Goal: Task Accomplishment & Management: Manage account settings

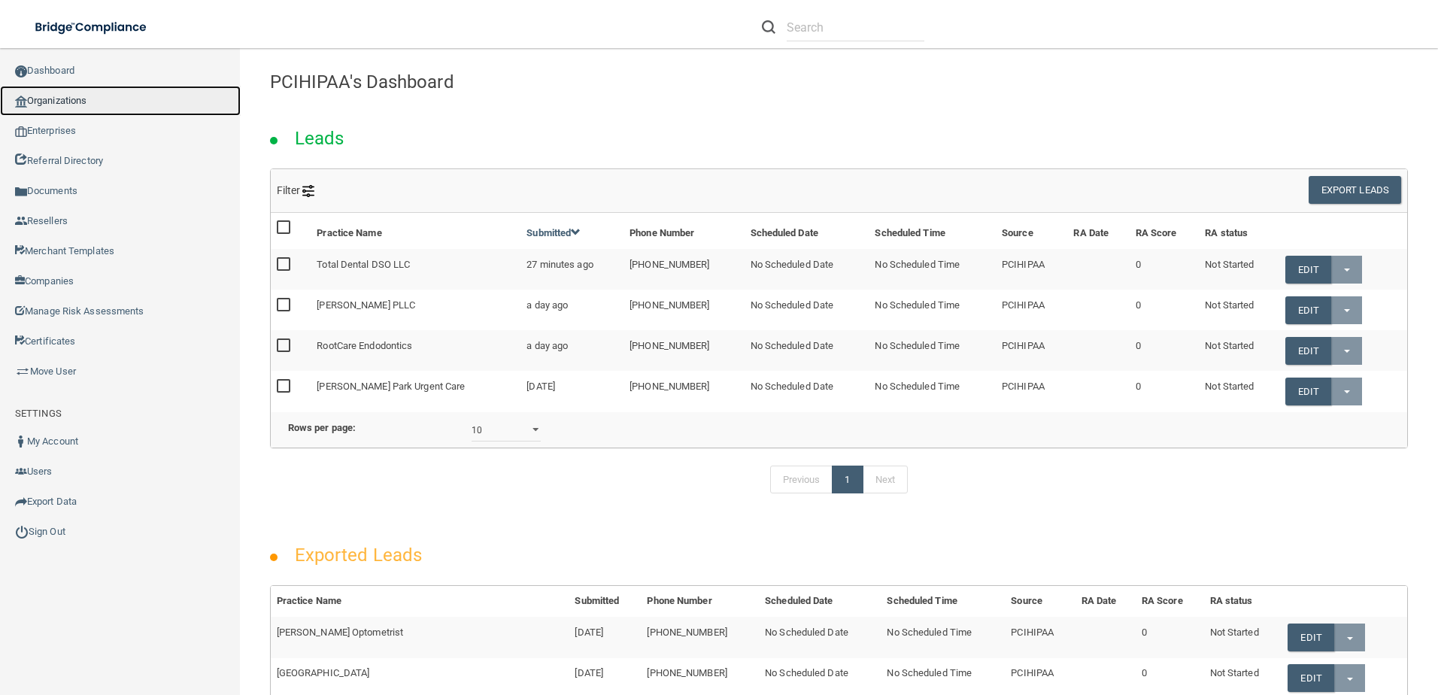
click at [91, 93] on link "Organizations" at bounding box center [120, 101] width 241 height 30
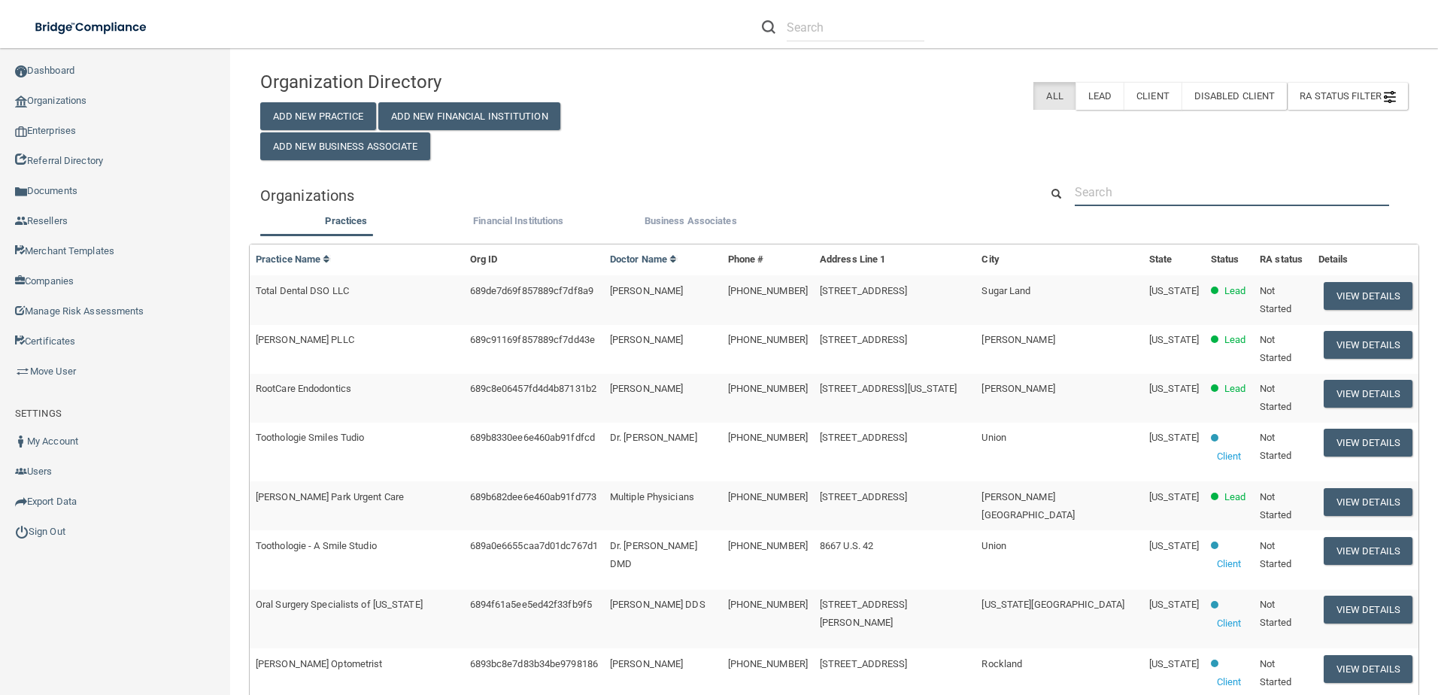
click at [1112, 191] on input "text" at bounding box center [1232, 192] width 314 height 28
paste input "Freeport Veterinary Med"
type input "Freeport Veterinary Med"
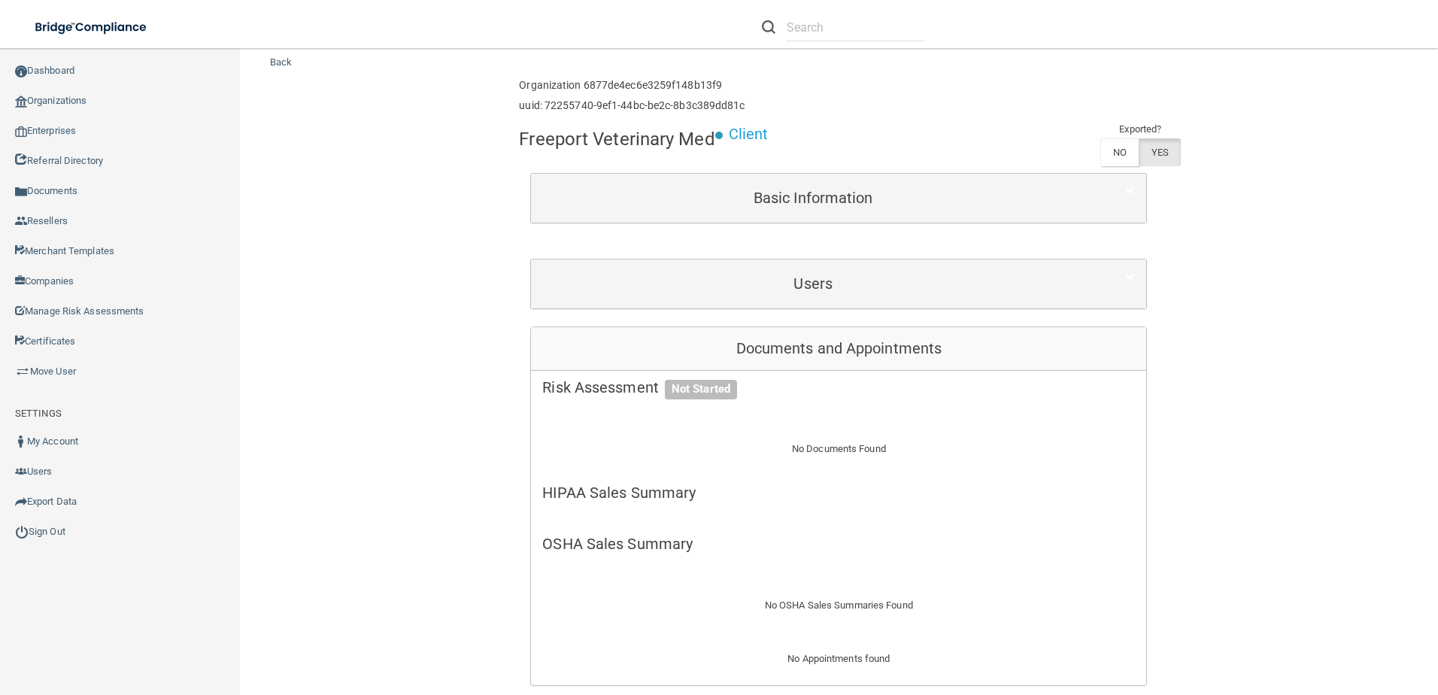
scroll to position [75, 0]
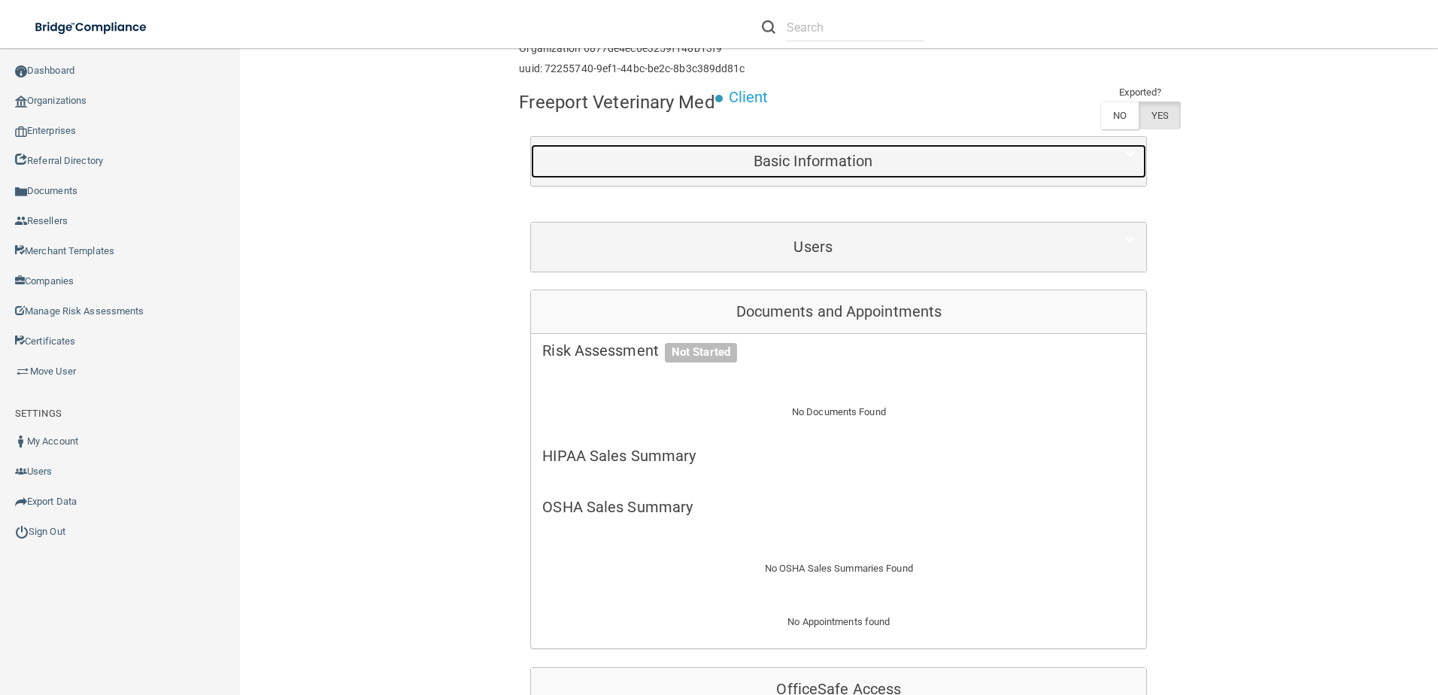
click at [878, 169] on h5 "Basic Information" at bounding box center [812, 161] width 541 height 17
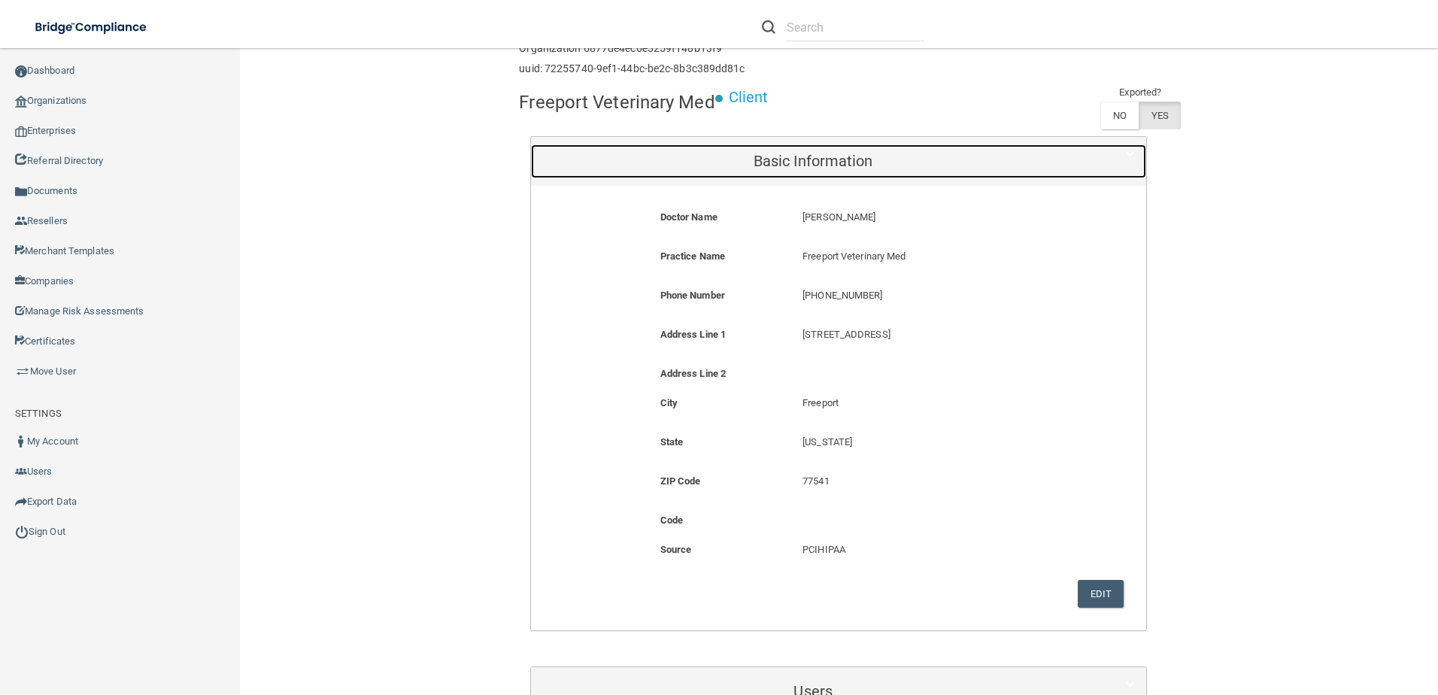
click at [878, 169] on h5 "Basic Information" at bounding box center [812, 161] width 541 height 17
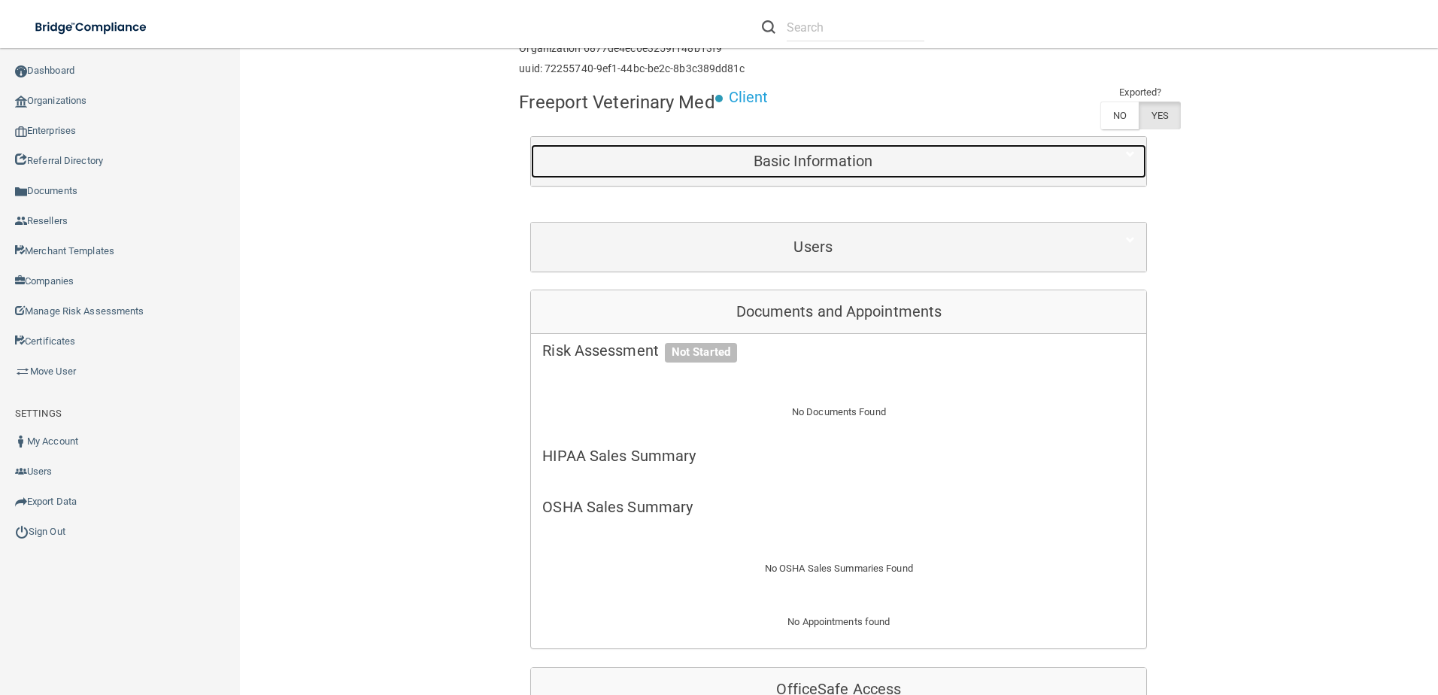
click at [878, 169] on h5 "Basic Information" at bounding box center [812, 161] width 541 height 17
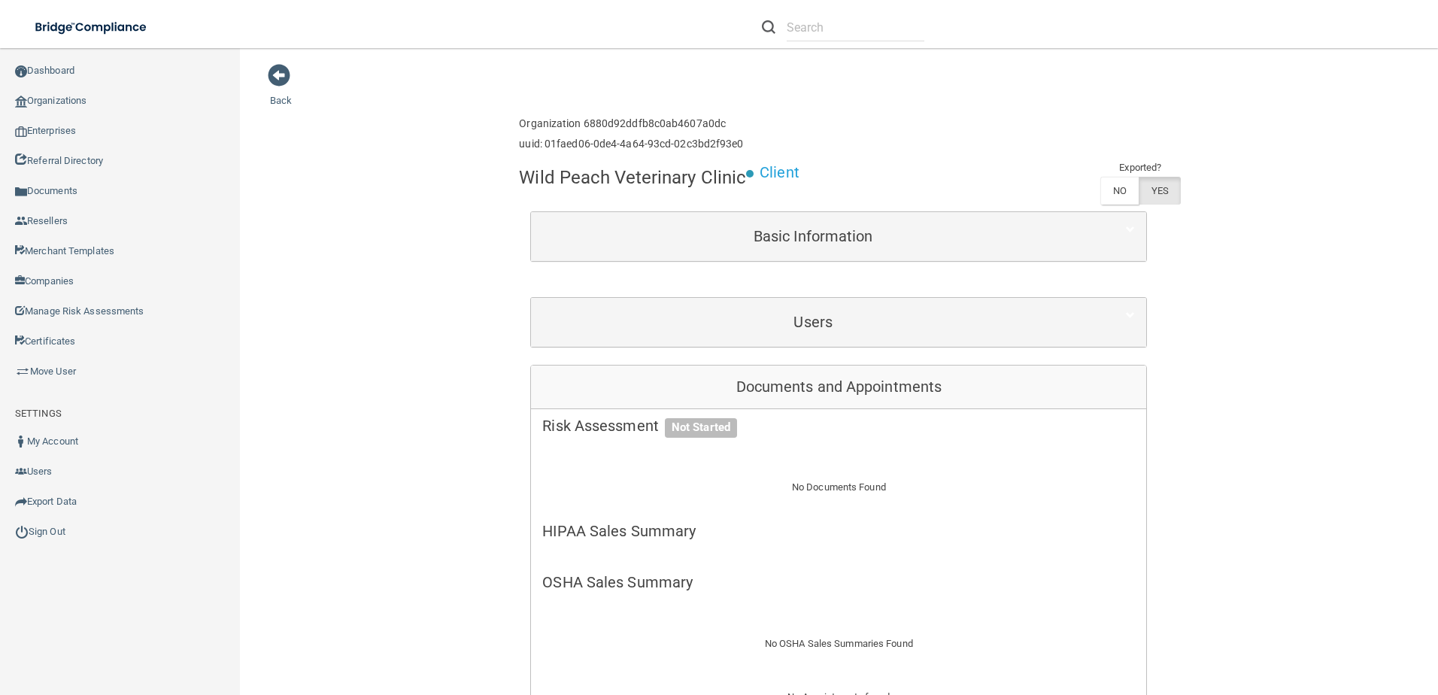
scroll to position [75, 0]
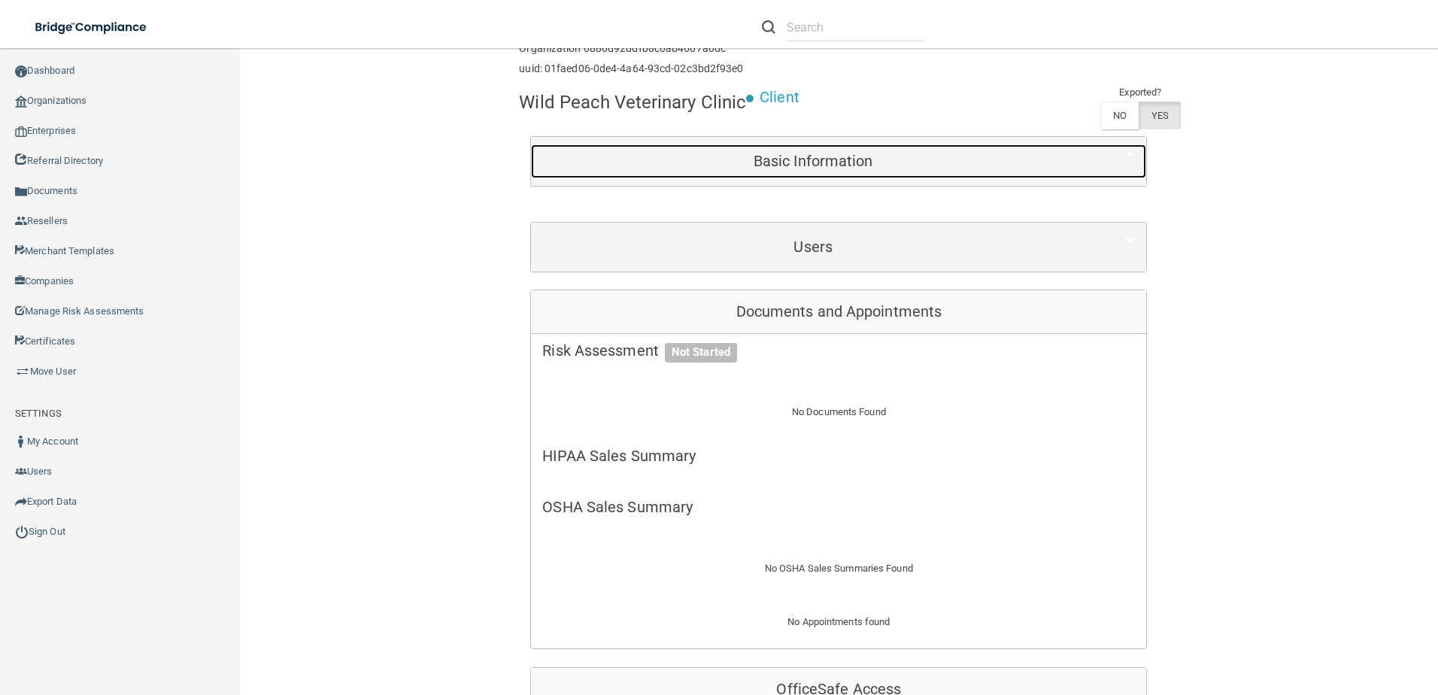
click at [687, 153] on h5 "Basic Information" at bounding box center [812, 161] width 541 height 17
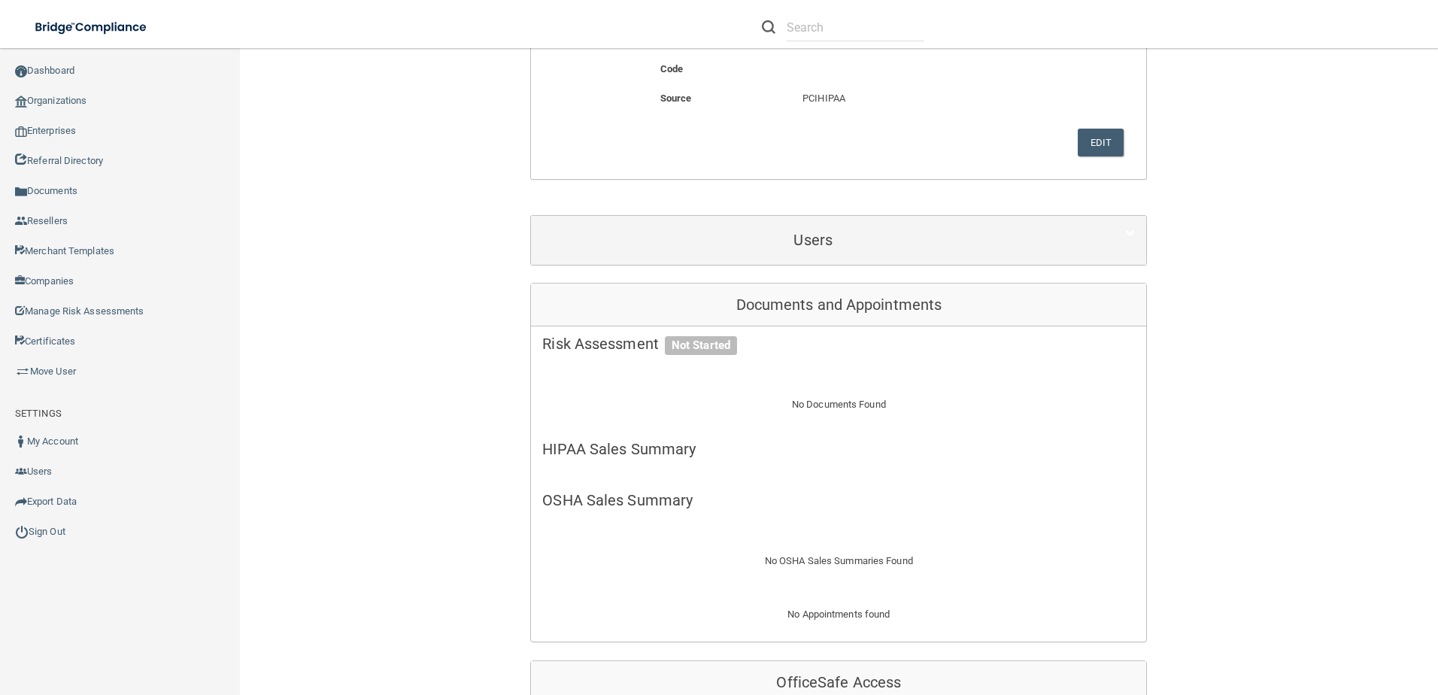
scroll to position [602, 0]
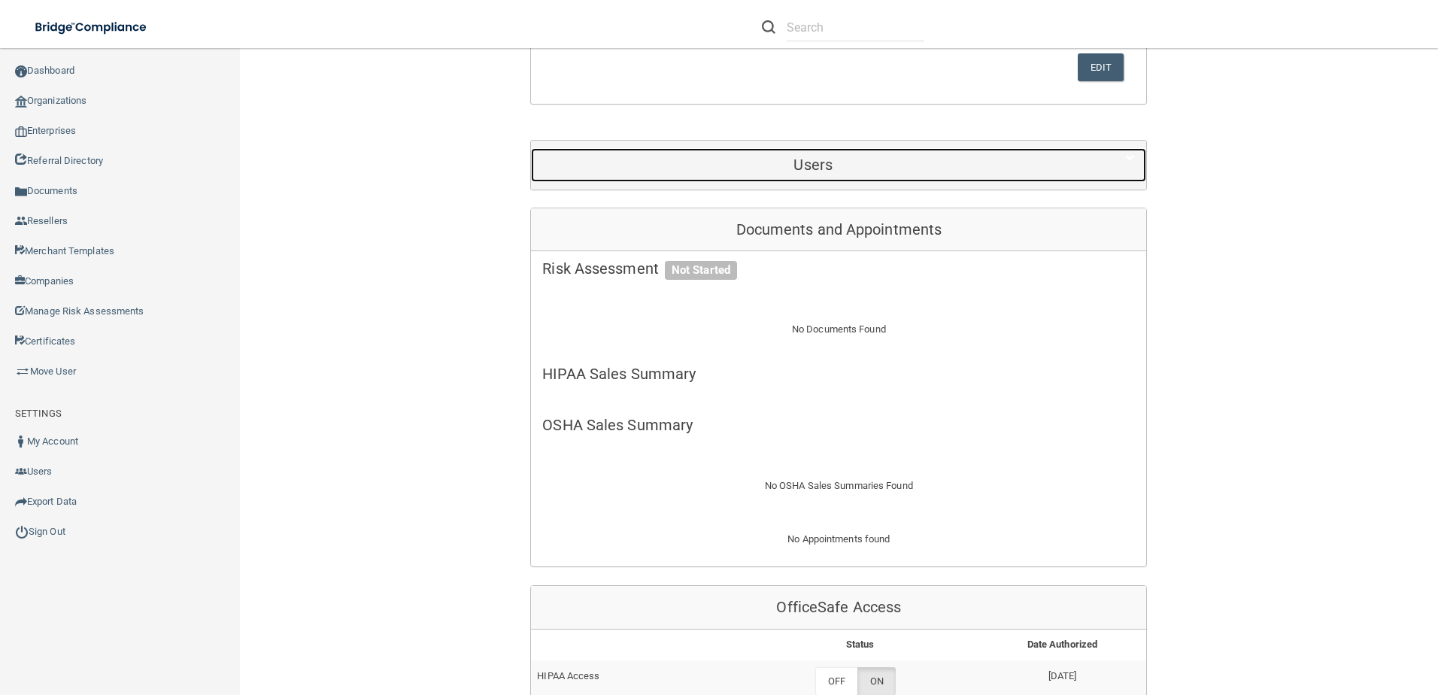
click at [684, 159] on h5 "Users" at bounding box center [812, 164] width 541 height 17
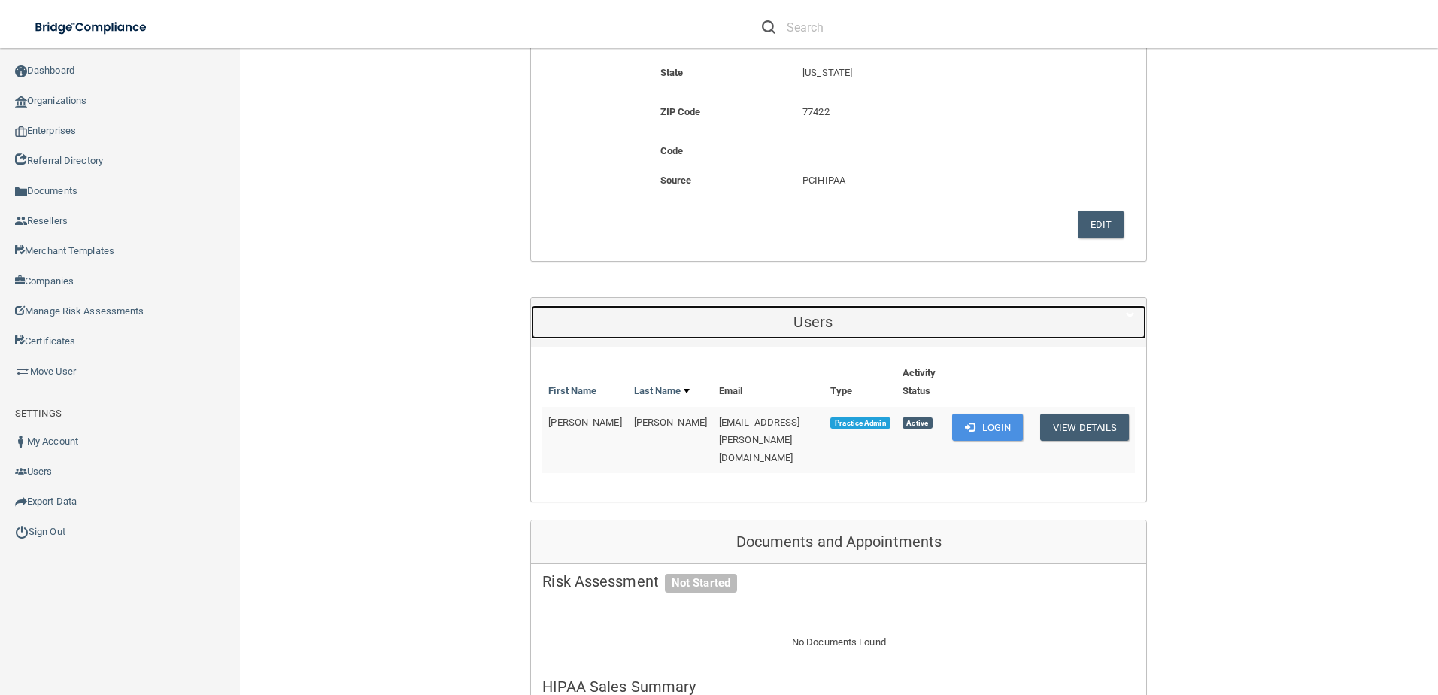
scroll to position [451, 0]
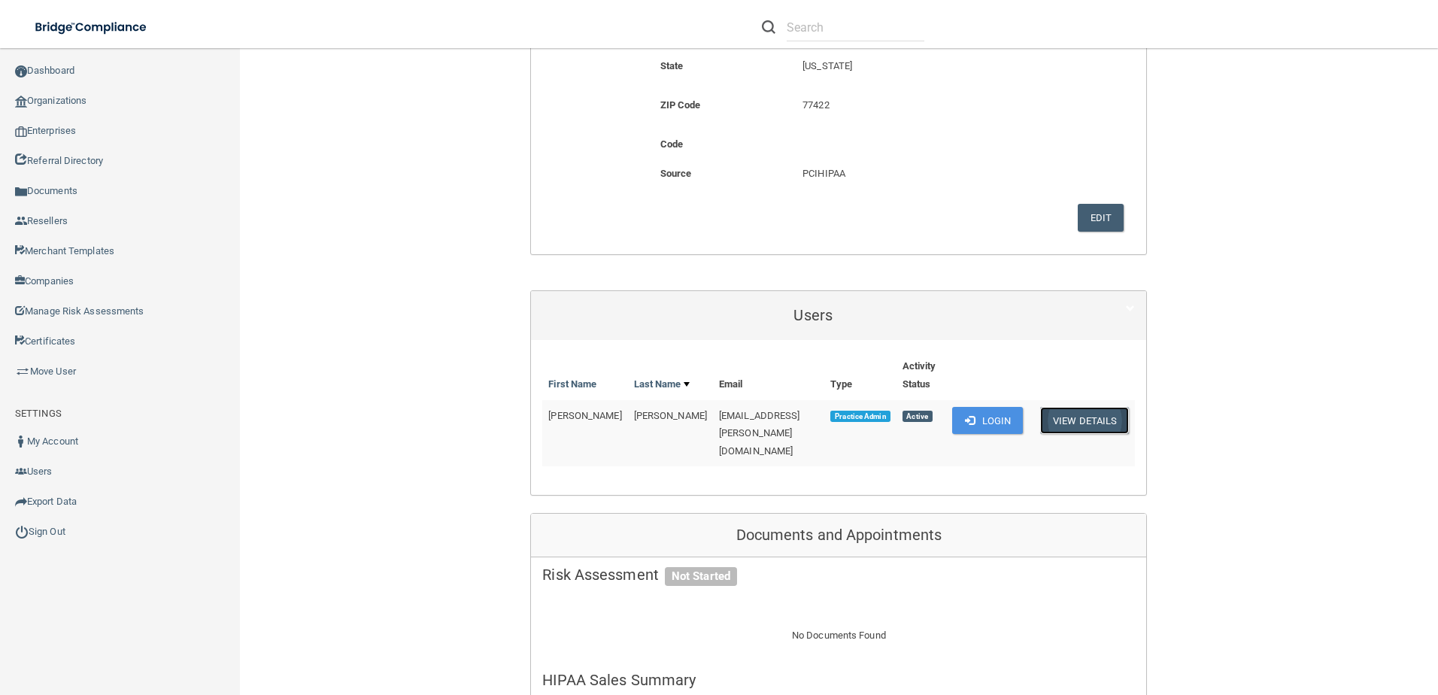
click at [1088, 421] on button "View Details" at bounding box center [1084, 421] width 89 height 28
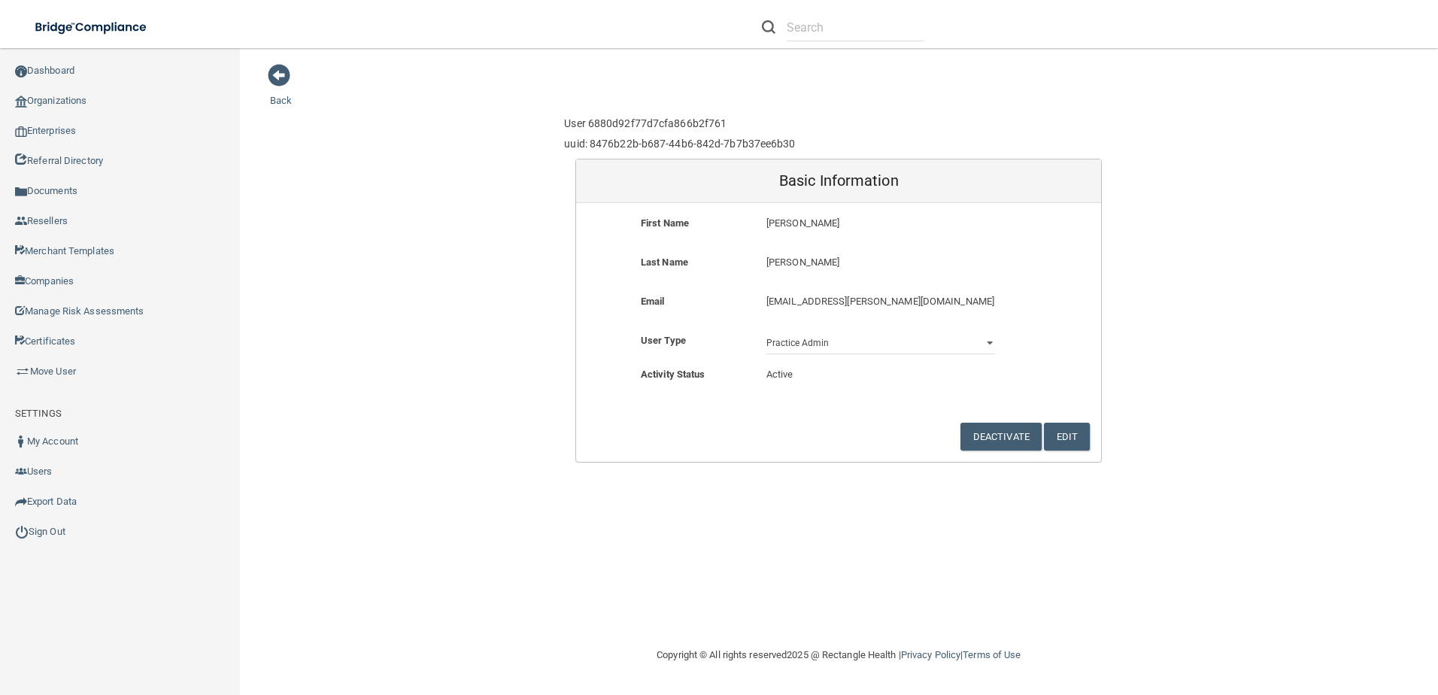
click at [259, 72] on main "Back User 6880d92f77d7cfa866b2f761 uuid: 8476b22b-b687-44b6-842d-7b7b37ee6b30 B…" at bounding box center [839, 371] width 1198 height 647
click at [274, 75] on span at bounding box center [279, 75] width 23 height 23
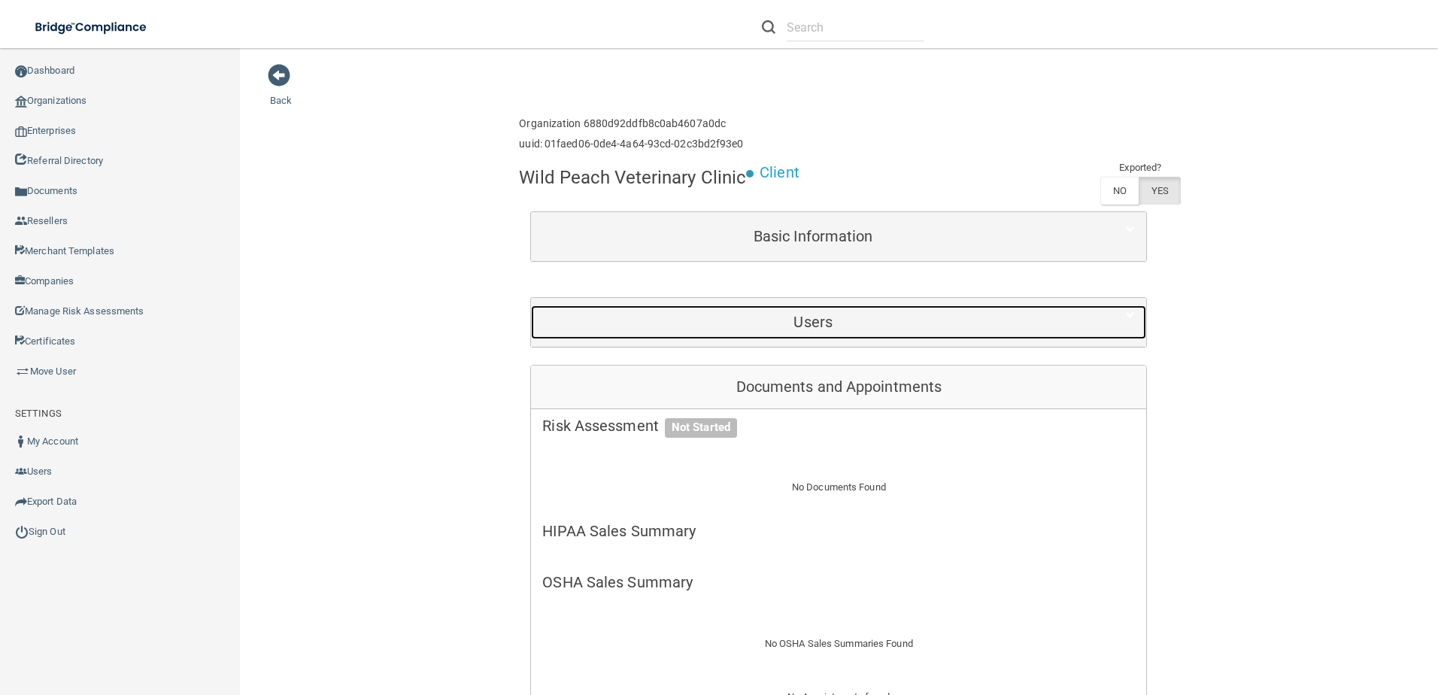
click at [684, 311] on div "Users" at bounding box center [813, 322] width 564 height 34
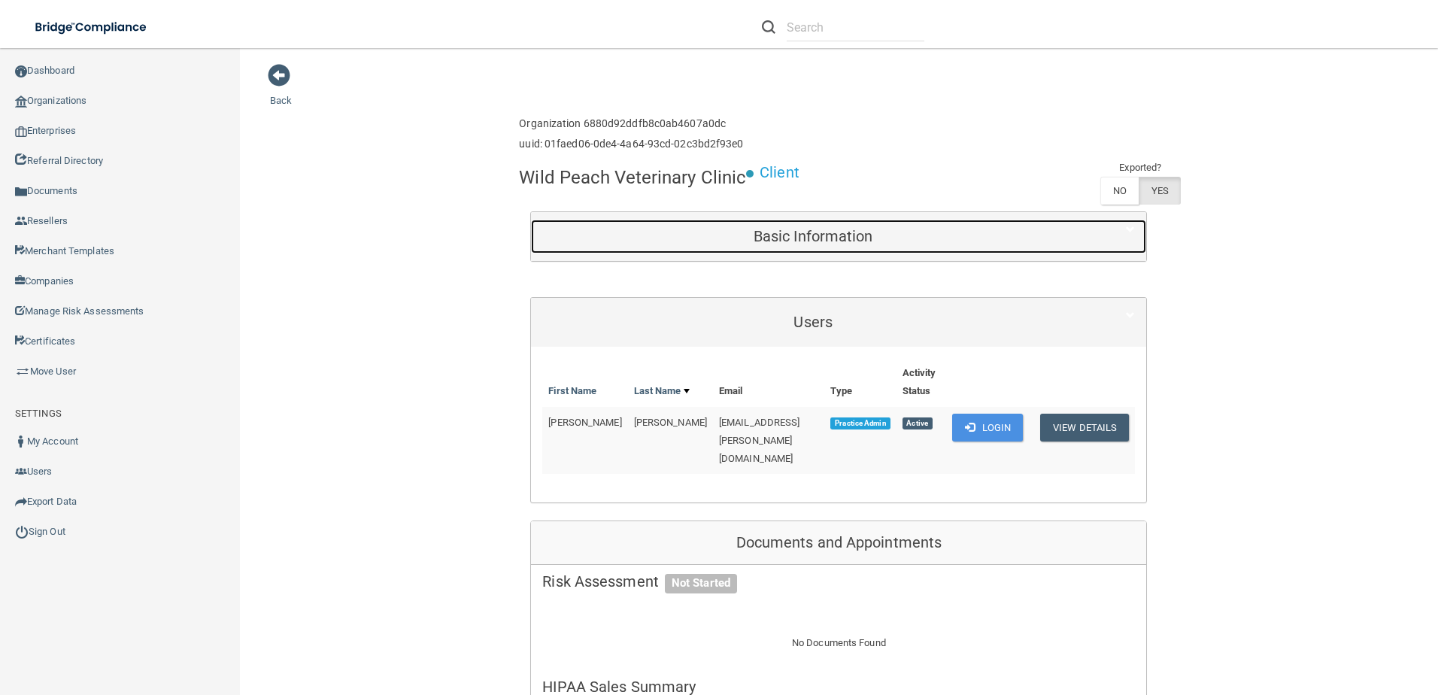
click at [817, 228] on h5 "Basic Information" at bounding box center [812, 236] width 541 height 17
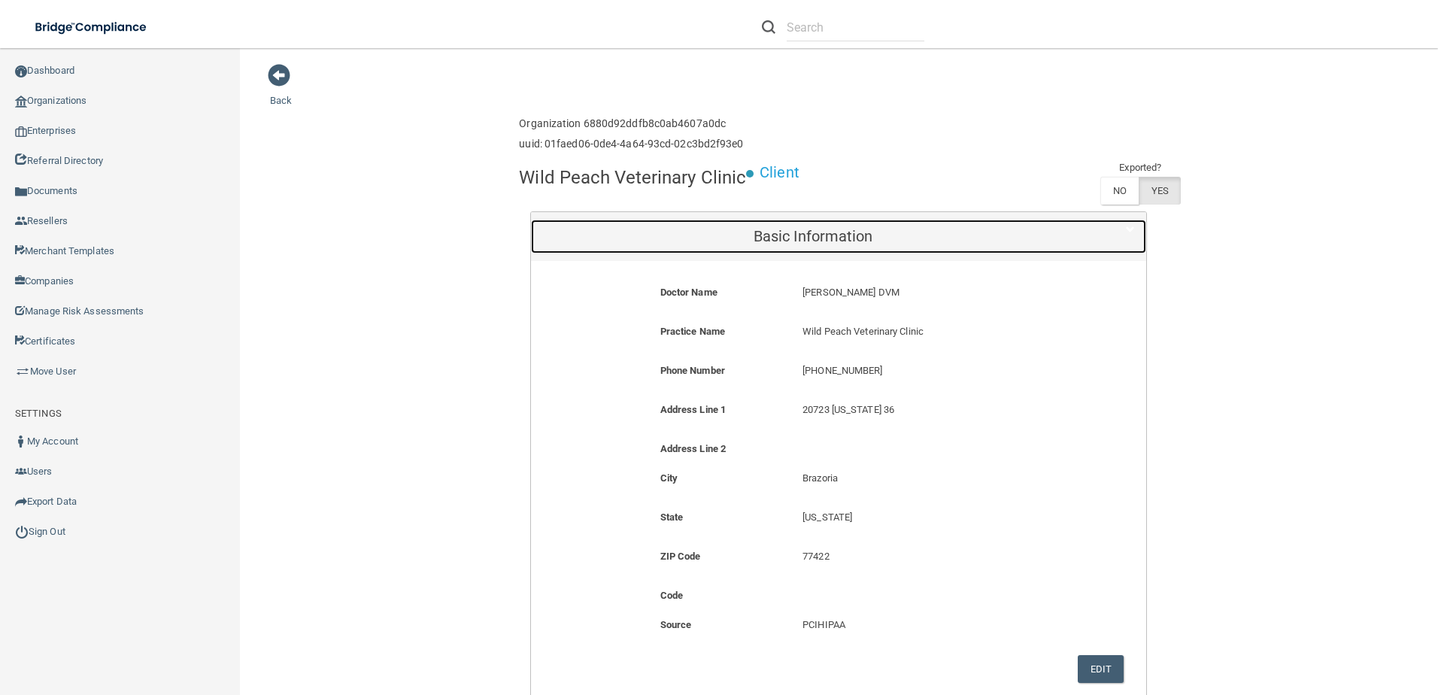
click at [841, 231] on h5 "Basic Information" at bounding box center [812, 236] width 541 height 17
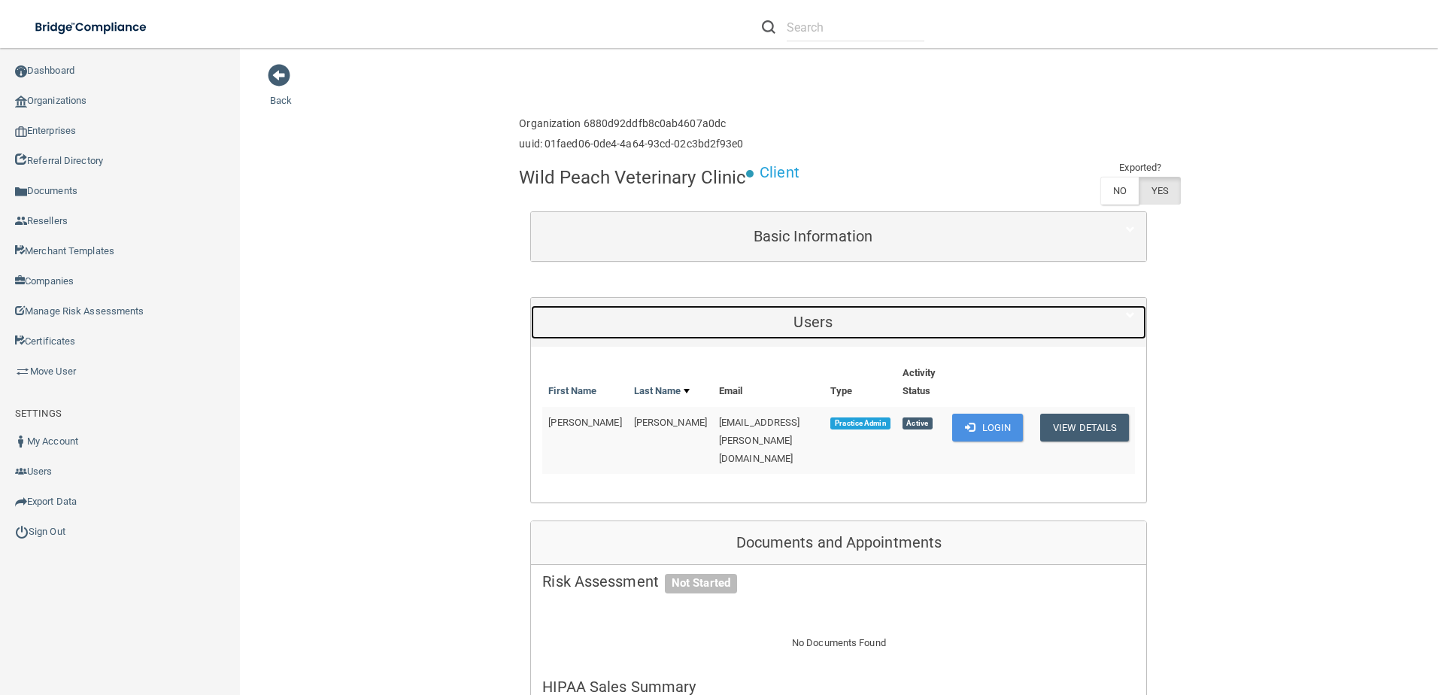
click at [811, 319] on h5 "Users" at bounding box center [812, 322] width 541 height 17
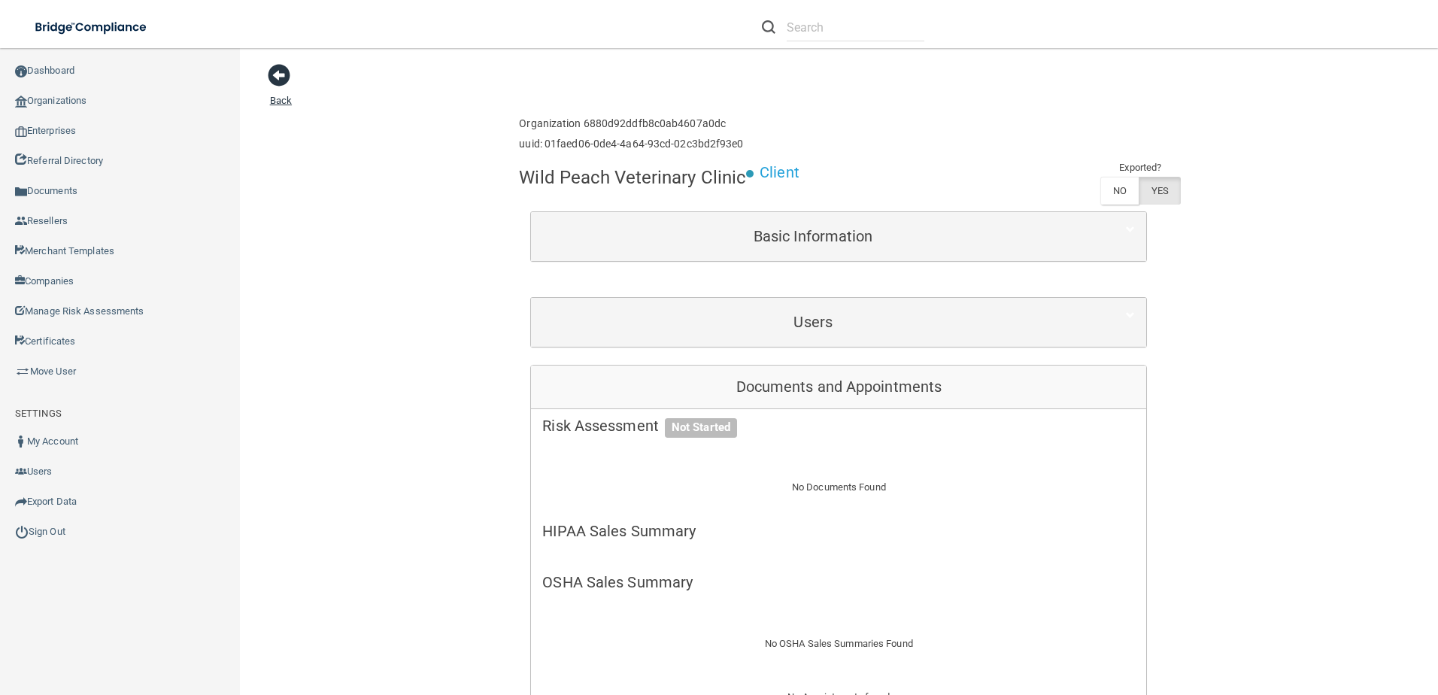
click at [275, 73] on span at bounding box center [279, 75] width 23 height 23
drag, startPoint x: 518, startPoint y: 176, endPoint x: 736, endPoint y: 179, distance: 218.1
click at [736, 179] on h4 "Wild Peach Veterinary Clinic" at bounding box center [632, 178] width 227 height 20
drag, startPoint x: 736, startPoint y: 179, endPoint x: 697, endPoint y: 165, distance: 41.4
copy h4 "Wild Peach Veterinary Clinic"
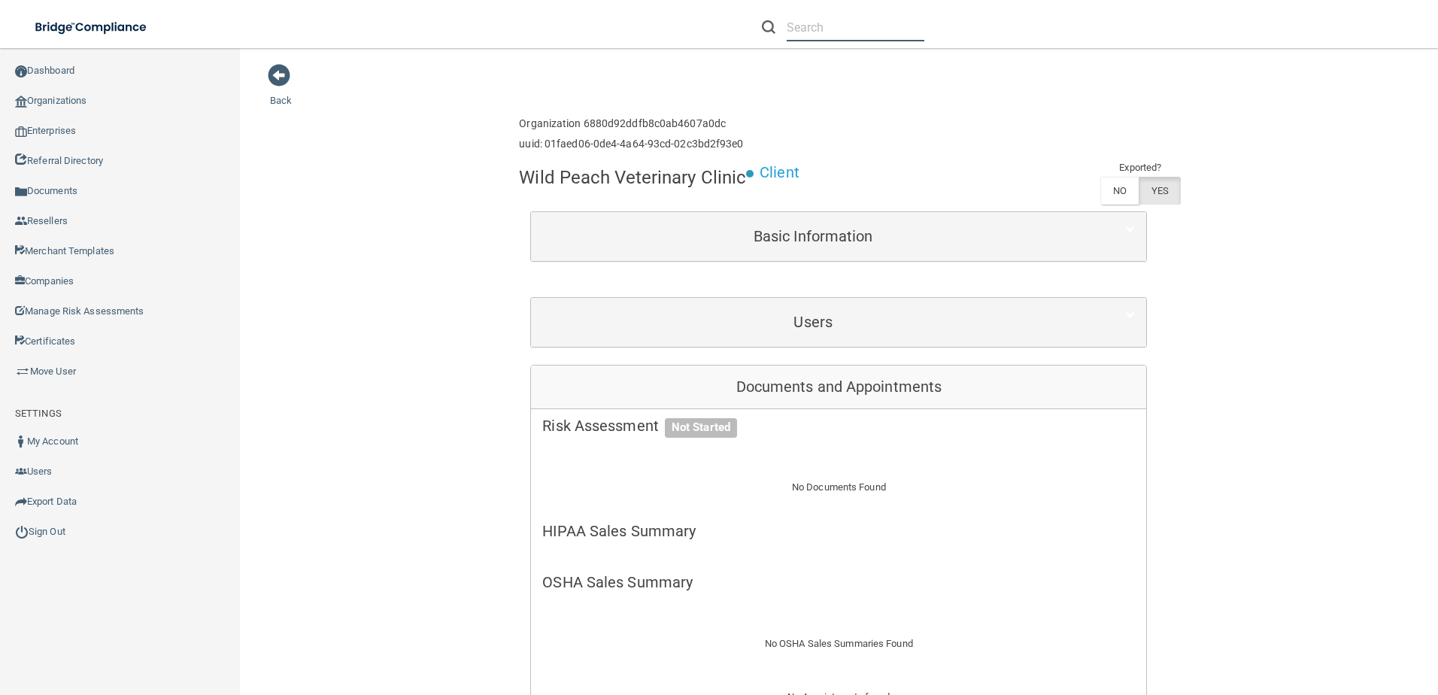
click at [839, 23] on input "text" at bounding box center [856, 28] width 138 height 28
paste input "Wild Peach Veterinary Clinic"
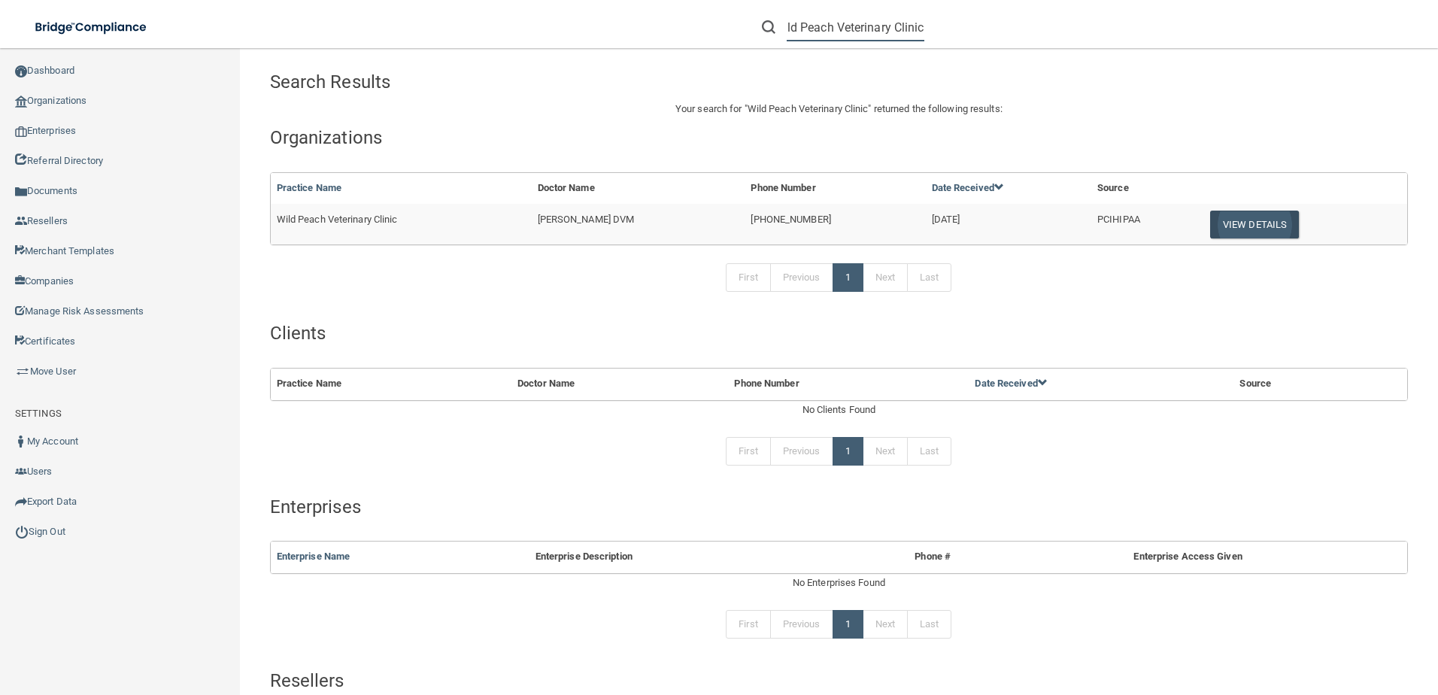
type input "Wild Peach Veterinary Clinic"
click at [1268, 214] on button "View Details" at bounding box center [1254, 225] width 89 height 28
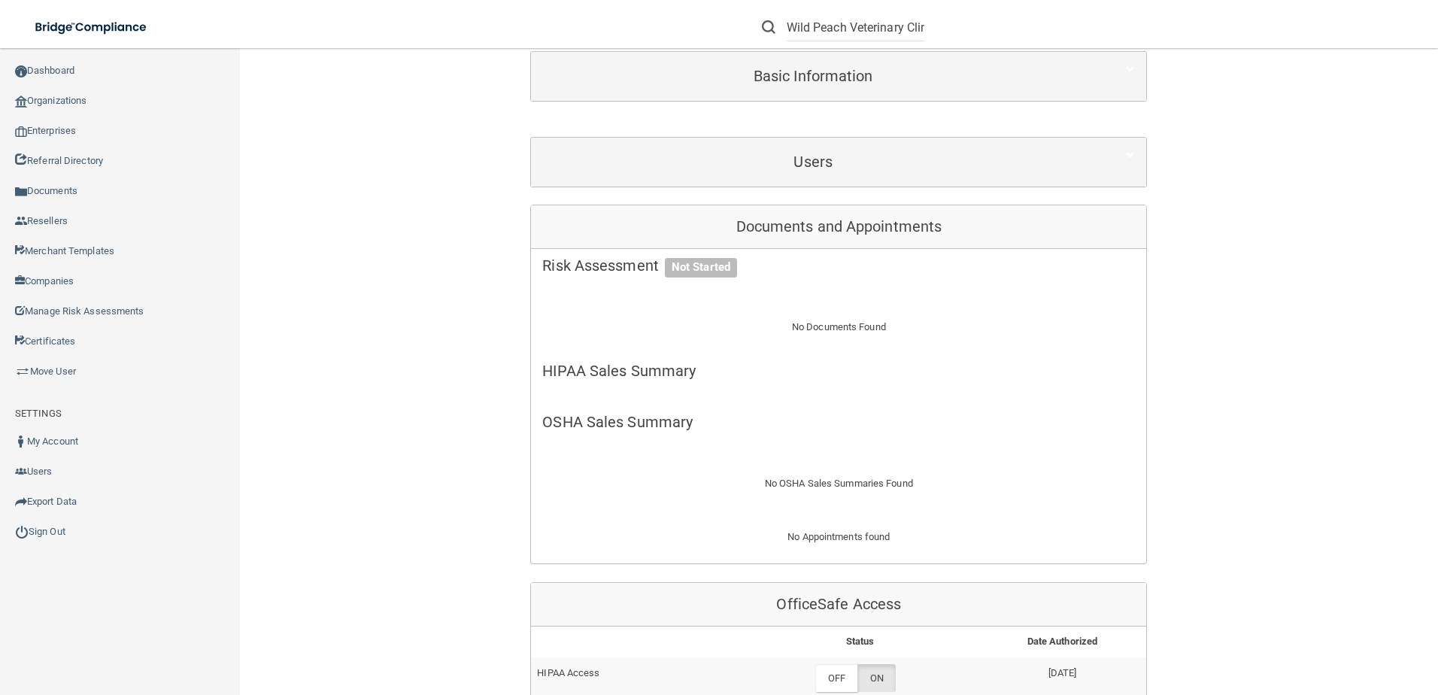
scroll to position [70, 0]
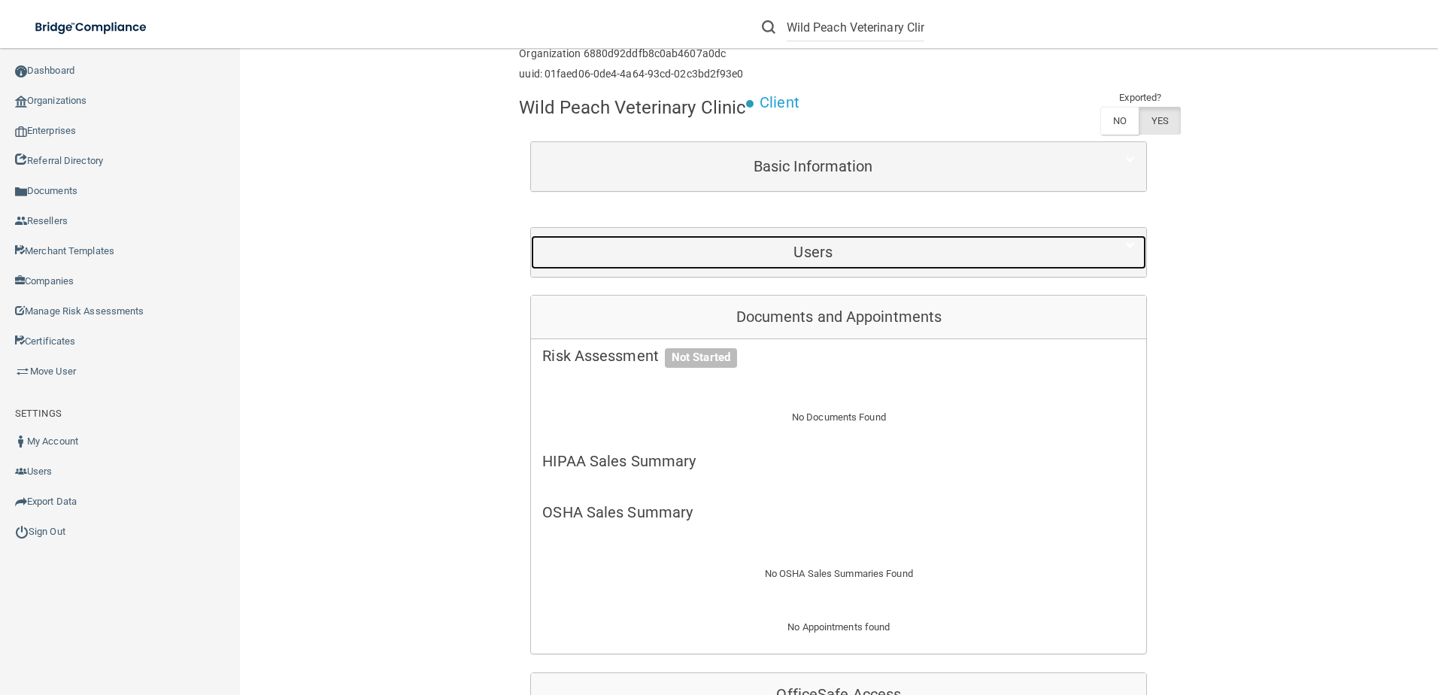
click at [732, 234] on div "Users" at bounding box center [838, 252] width 615 height 49
click at [736, 250] on h5 "Users" at bounding box center [812, 252] width 541 height 17
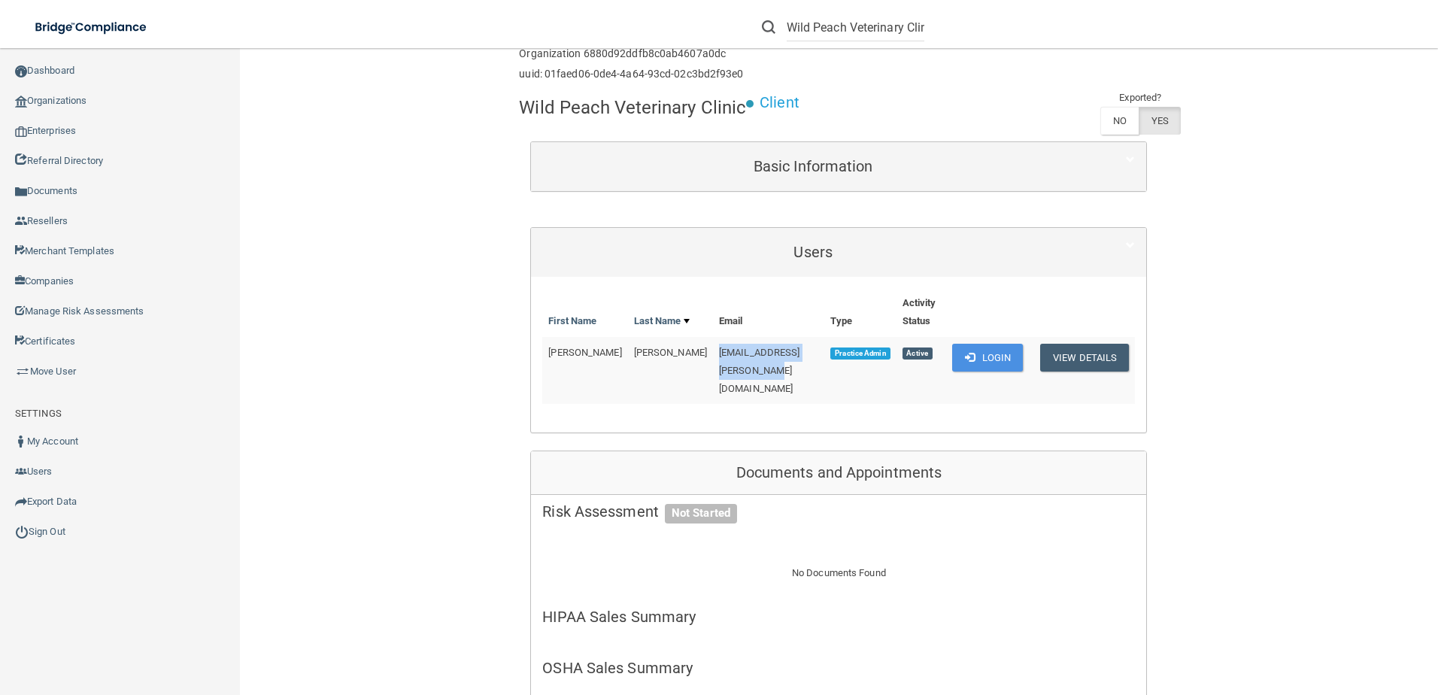
drag, startPoint x: 660, startPoint y: 352, endPoint x: 793, endPoint y: 355, distance: 133.1
click at [793, 355] on td "aimeeh.mcbride@outlook.com" at bounding box center [768, 370] width 111 height 67
drag, startPoint x: 793, startPoint y: 355, endPoint x: 776, endPoint y: 356, distance: 17.4
click at [776, 356] on span "aimeeh.mcbride@outlook.com" at bounding box center [759, 370] width 81 height 47
click at [787, 353] on span "aimeeh.mcbride@outlook.com" at bounding box center [759, 370] width 81 height 47
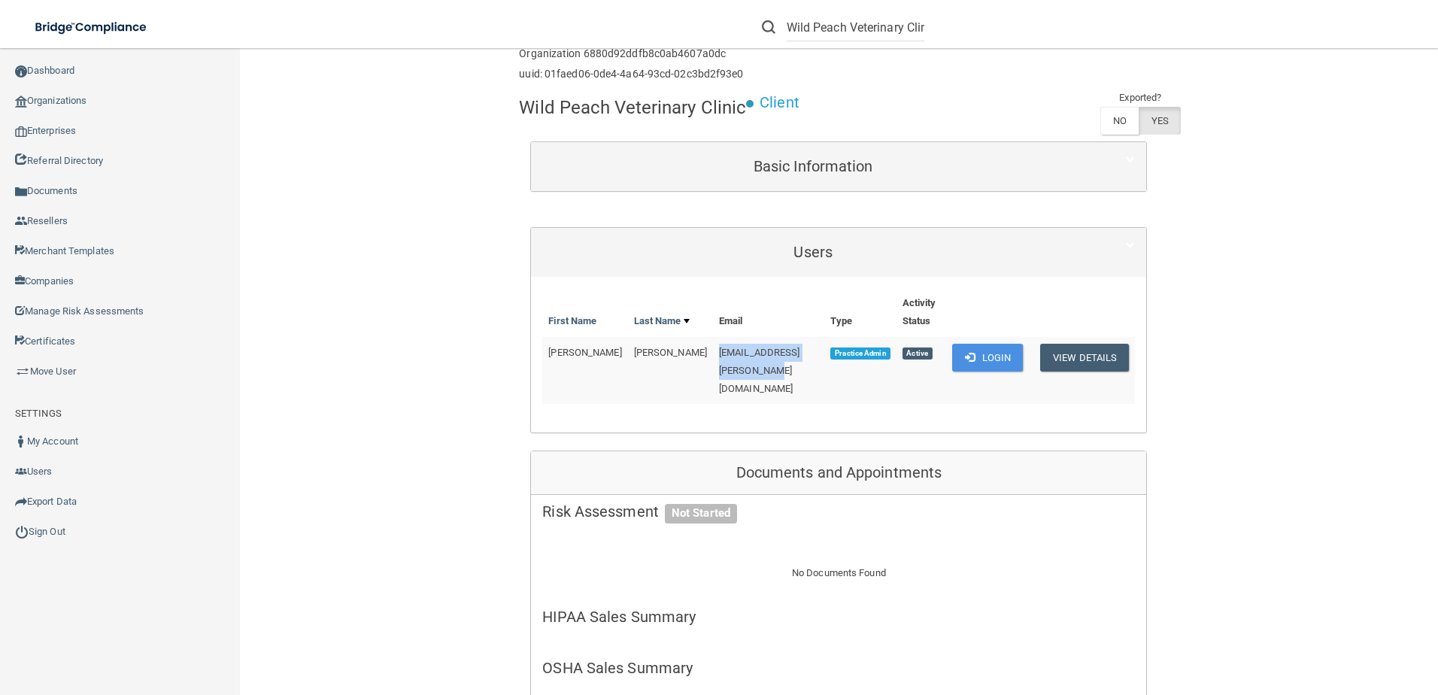
drag, startPoint x: 790, startPoint y: 347, endPoint x: 656, endPoint y: 353, distance: 134.8
click at [713, 353] on td "aimeeh.mcbride@outlook.com" at bounding box center [768, 370] width 111 height 67
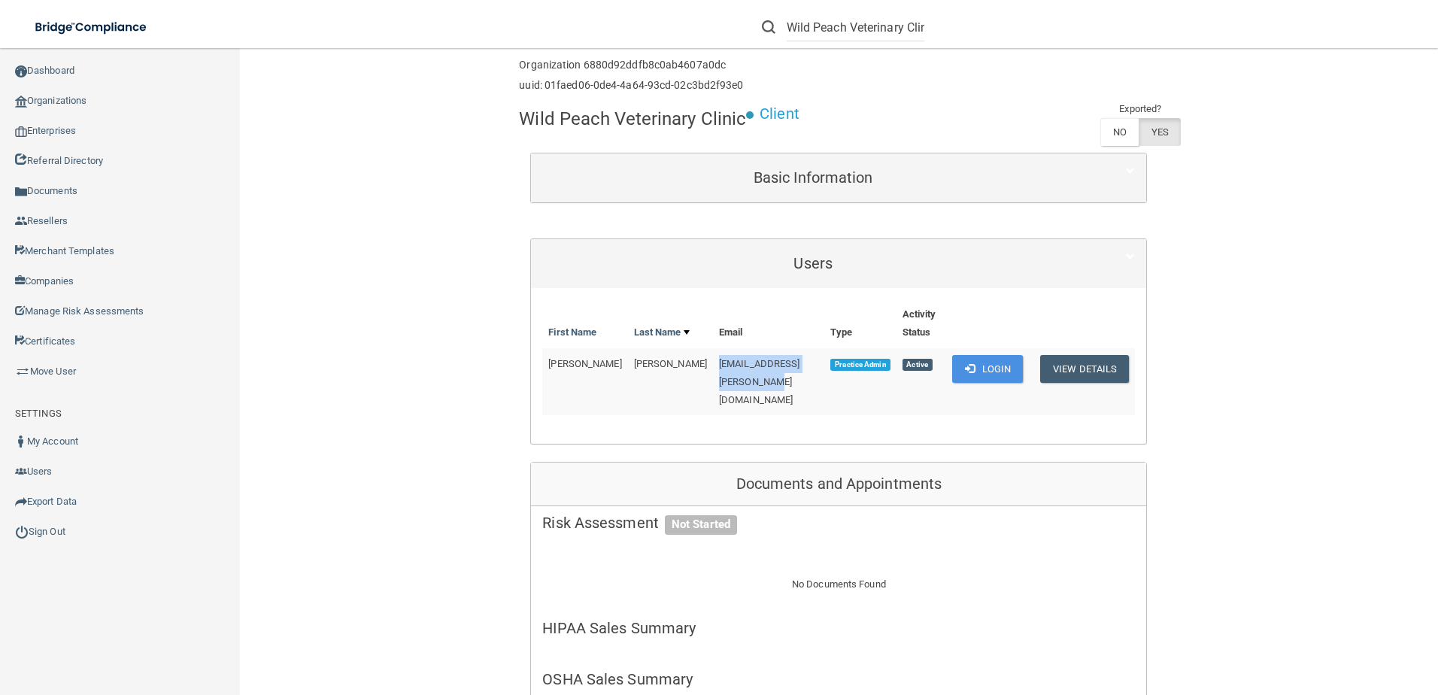
scroll to position [0, 0]
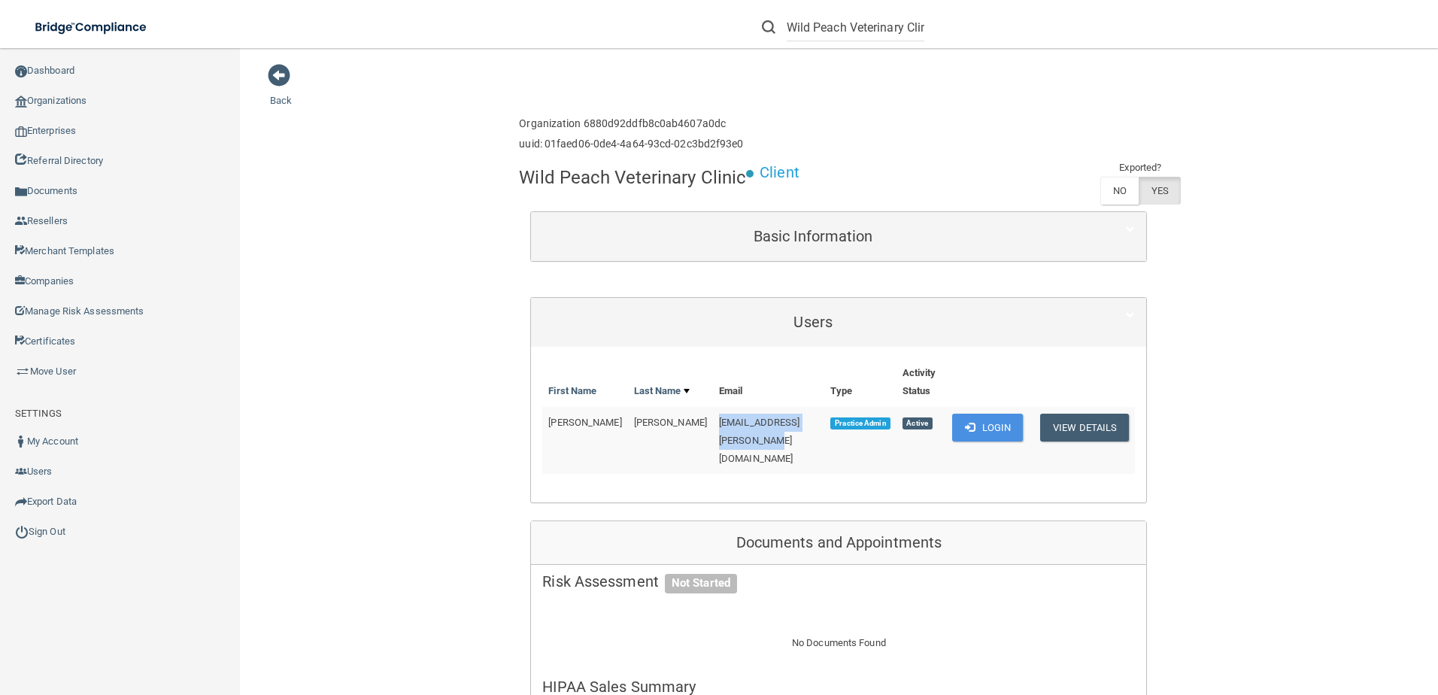
click at [725, 409] on td "aimeeh.mcbride@outlook.com" at bounding box center [768, 440] width 111 height 67
drag, startPoint x: 659, startPoint y: 421, endPoint x: 790, endPoint y: 426, distance: 131.0
click at [790, 426] on span "aimeeh.mcbride@outlook.com" at bounding box center [759, 440] width 81 height 47
drag, startPoint x: 790, startPoint y: 426, endPoint x: 777, endPoint y: 423, distance: 13.3
click at [777, 423] on span "aimeeh.mcbride@outlook.com" at bounding box center [759, 440] width 81 height 47
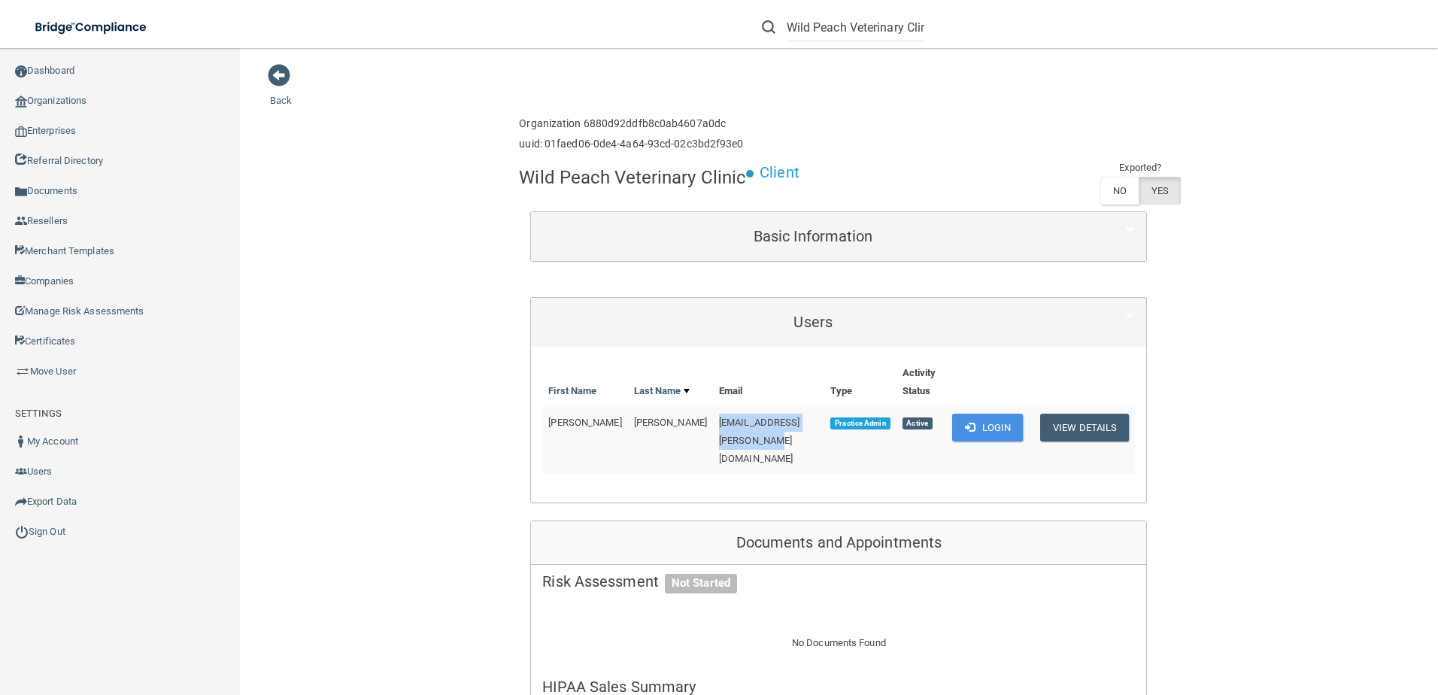
drag, startPoint x: 660, startPoint y: 425, endPoint x: 792, endPoint y: 426, distance: 131.6
click at [792, 426] on span "aimeeh.mcbride@outlook.com" at bounding box center [759, 440] width 81 height 47
click at [1062, 432] on button "View Details" at bounding box center [1084, 428] width 89 height 28
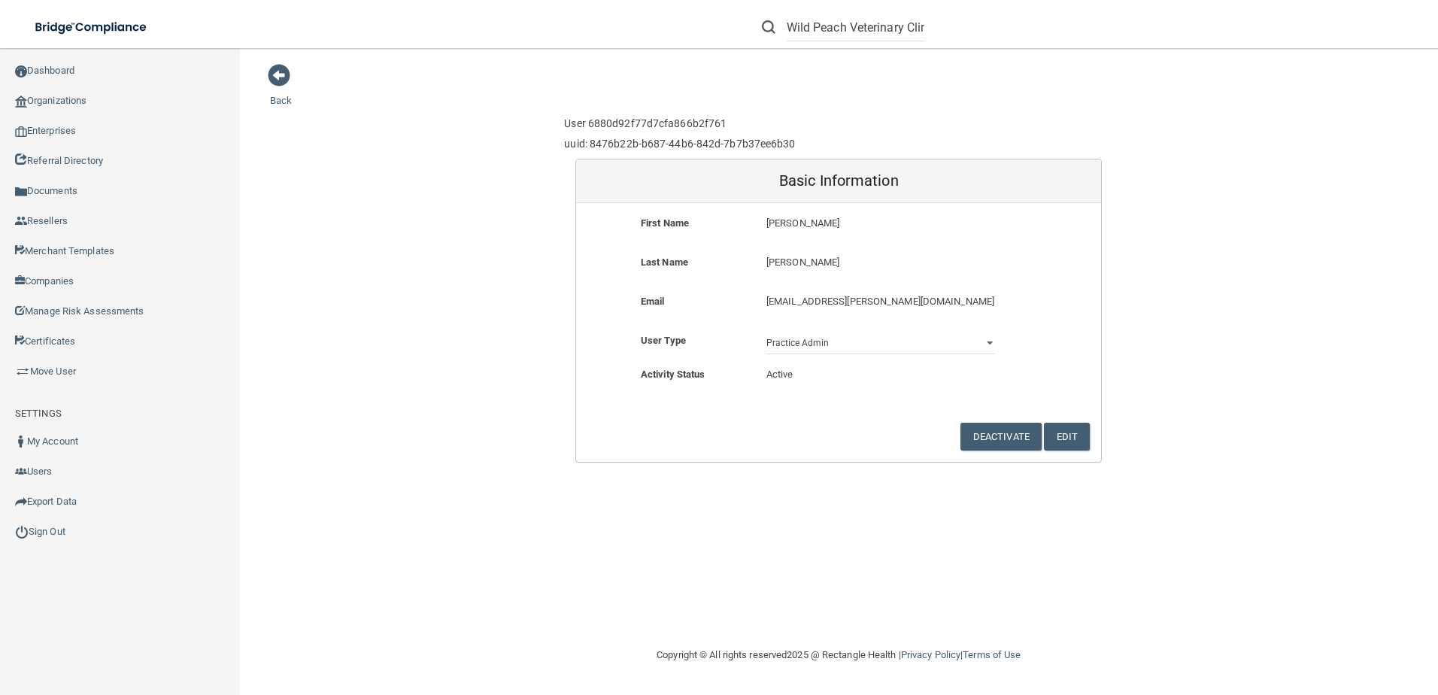
click at [869, 303] on p "aimeeh.mcbride@outlook.com" at bounding box center [880, 302] width 229 height 18
click at [931, 302] on p "aimeeh.mcbride@outlook.com" at bounding box center [880, 302] width 229 height 18
click at [1071, 428] on button "Edit" at bounding box center [1067, 437] width 46 height 28
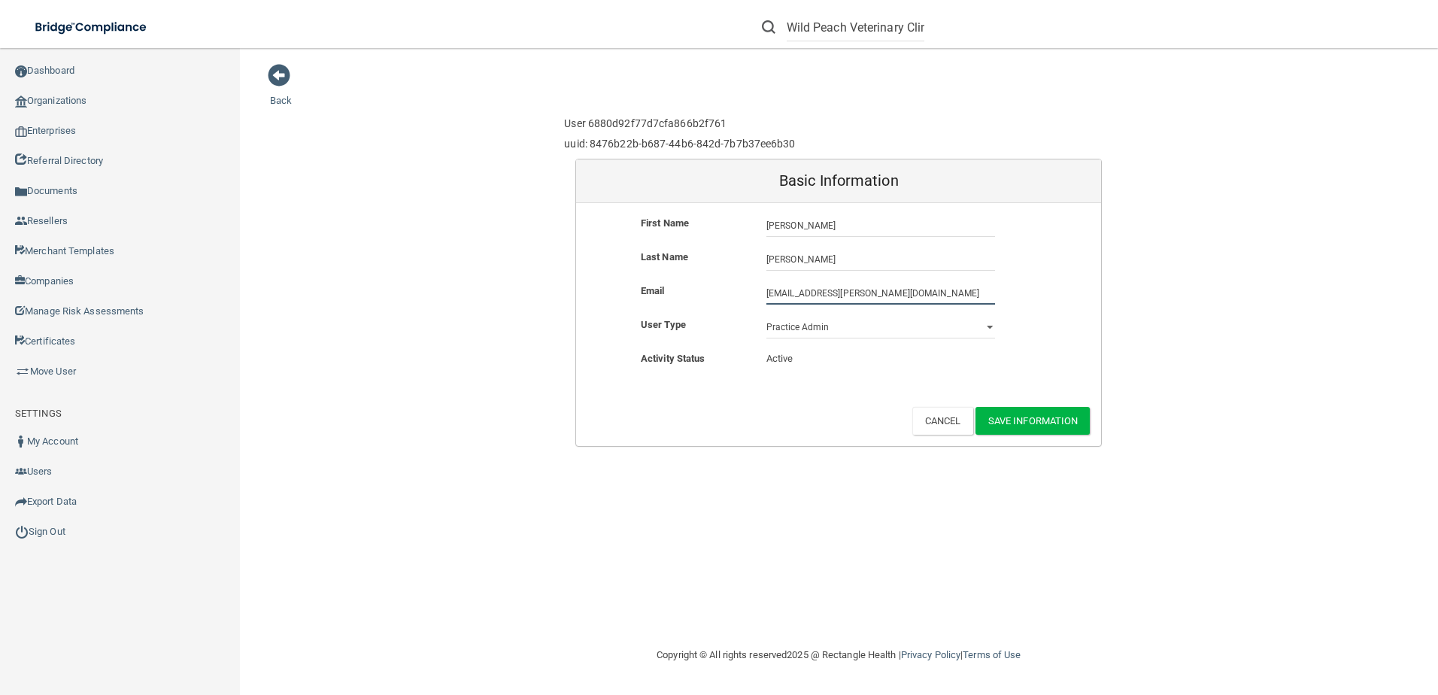
click at [874, 283] on input "aimeeh.mcbride@outlook.com" at bounding box center [880, 293] width 229 height 23
click at [904, 297] on input "aimeeh.mcbride@outlook.com" at bounding box center [880, 293] width 229 height 23
click at [891, 253] on input "McBride" at bounding box center [880, 259] width 229 height 23
click at [916, 273] on div "Last Name McBride McBride" at bounding box center [838, 265] width 525 height 34
click at [913, 295] on input "aimeeh.mcbride@outlook.com" at bounding box center [880, 293] width 229 height 23
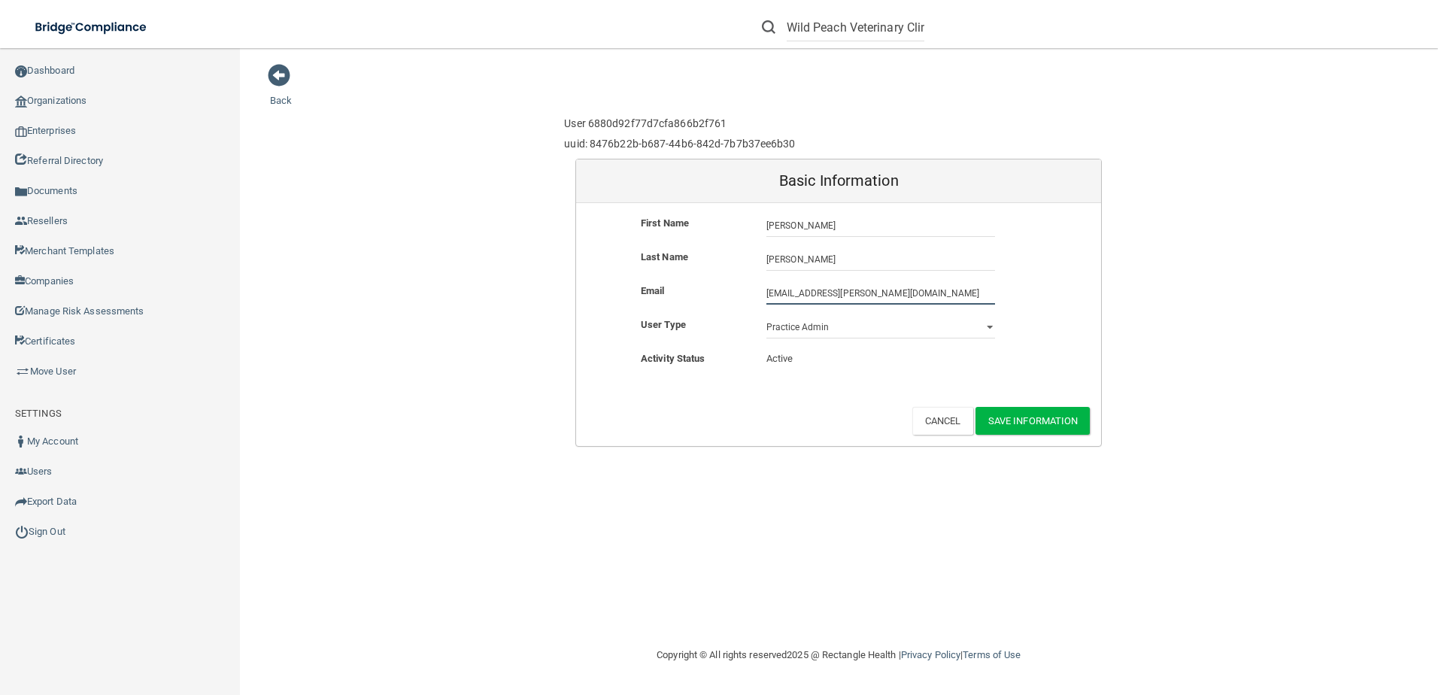
drag, startPoint x: 911, startPoint y: 293, endPoint x: 746, endPoint y: 296, distance: 165.5
click at [746, 296] on div "Email aimeeh.mcbride@outlook.com aimeeh.mcbride@outlook.com" at bounding box center [838, 293] width 525 height 23
click at [770, 284] on input "aimeeh.mcbride@outlook.com" at bounding box center [880, 293] width 229 height 23
click at [905, 282] on input "aimeeh.mcbride@outlook.com" at bounding box center [880, 293] width 229 height 23
drag, startPoint x: 902, startPoint y: 292, endPoint x: 729, endPoint y: 294, distance: 173.7
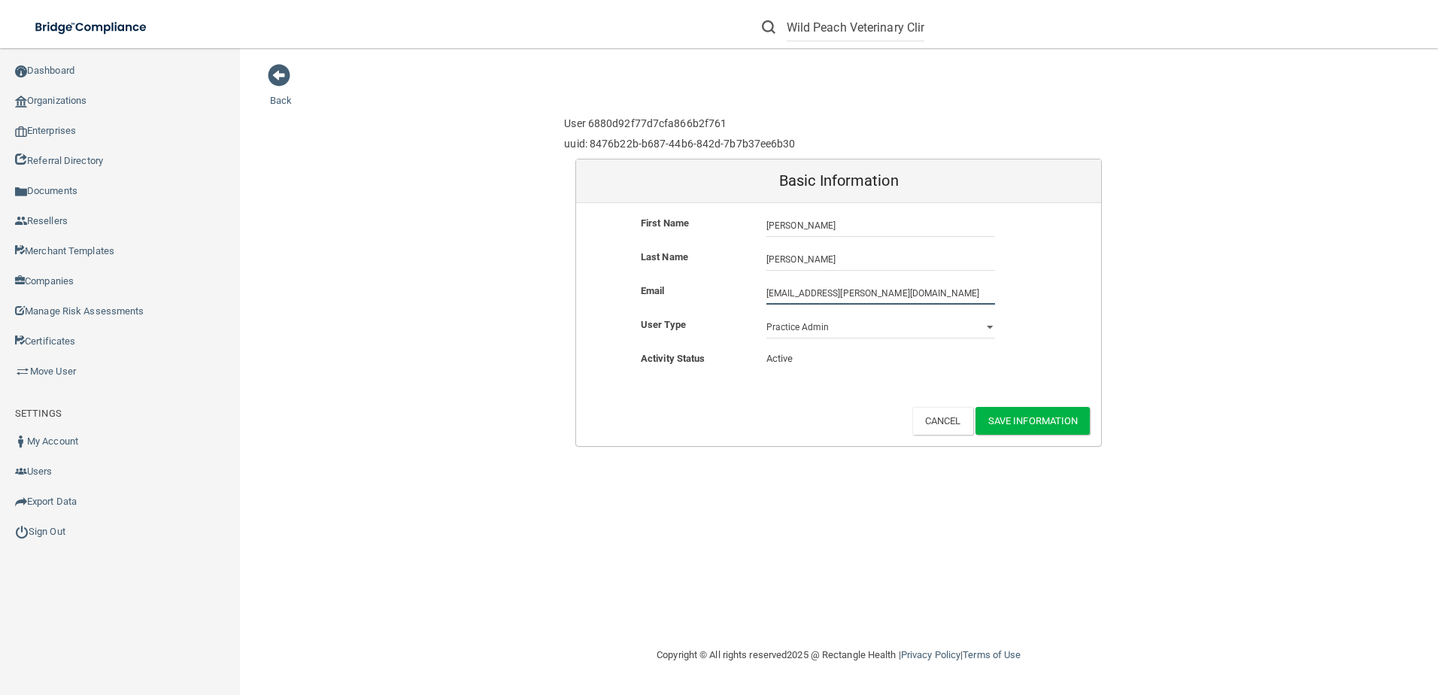
click at [729, 294] on div "Email aimeeh.mcbride@outlook.com aimeeh.mcbride@outlook.com" at bounding box center [838, 293] width 525 height 23
click at [925, 292] on input "aimeeh.mcbride@outlook.com" at bounding box center [880, 293] width 229 height 23
drag, startPoint x: 925, startPoint y: 292, endPoint x: 758, endPoint y: 307, distance: 167.6
click at [758, 307] on div "Email aimeeh.mcbride@outlook.com aimeeh.mcbride@outlook.com" at bounding box center [838, 299] width 525 height 34
type input "wpvc2018@gmail.com"
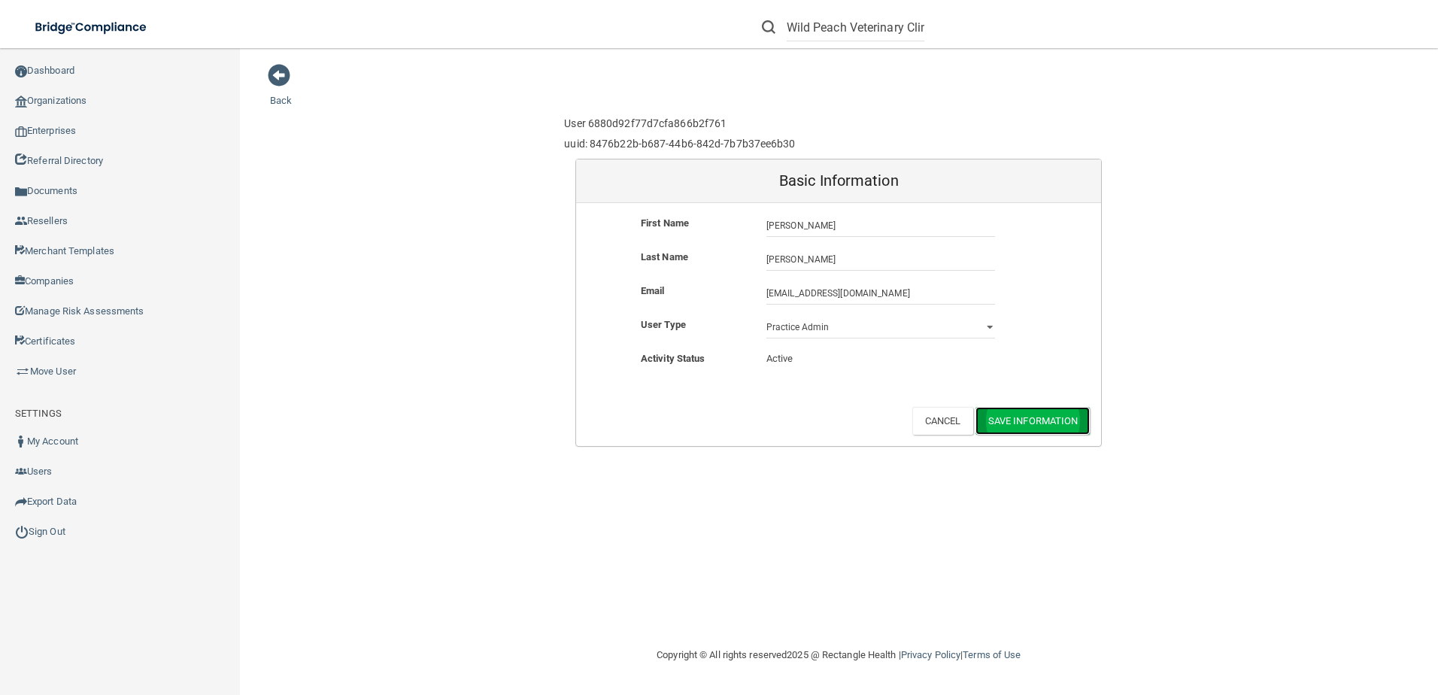
click at [1048, 422] on button "Save Information" at bounding box center [1032, 421] width 115 height 28
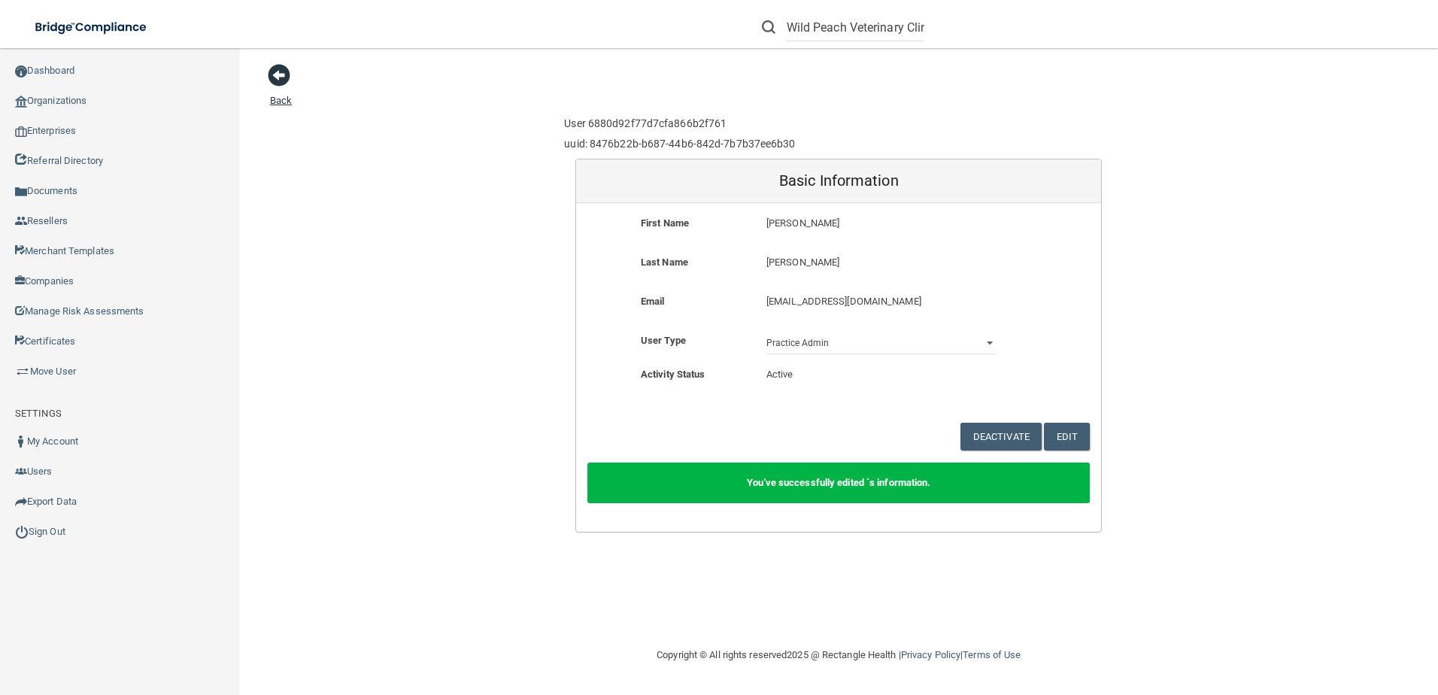
click at [279, 66] on span at bounding box center [279, 75] width 23 height 23
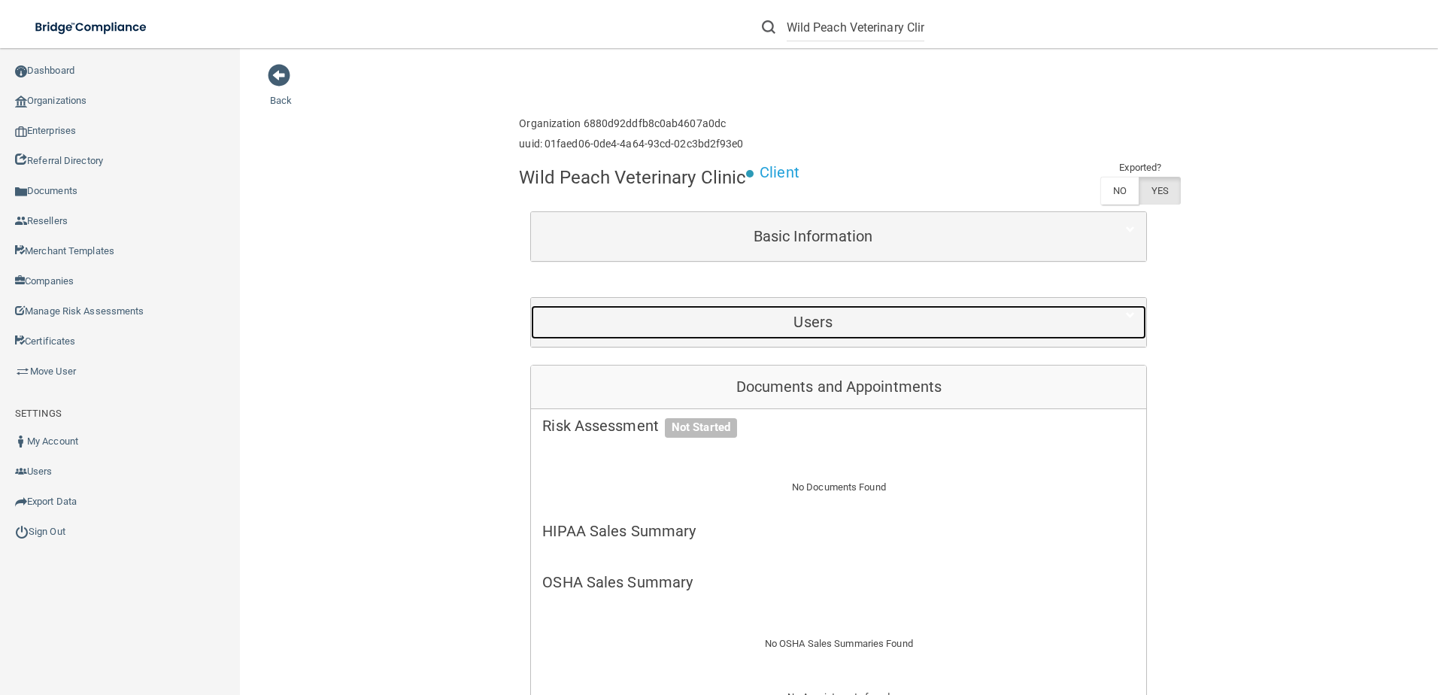
click at [792, 323] on h5 "Users" at bounding box center [812, 322] width 541 height 17
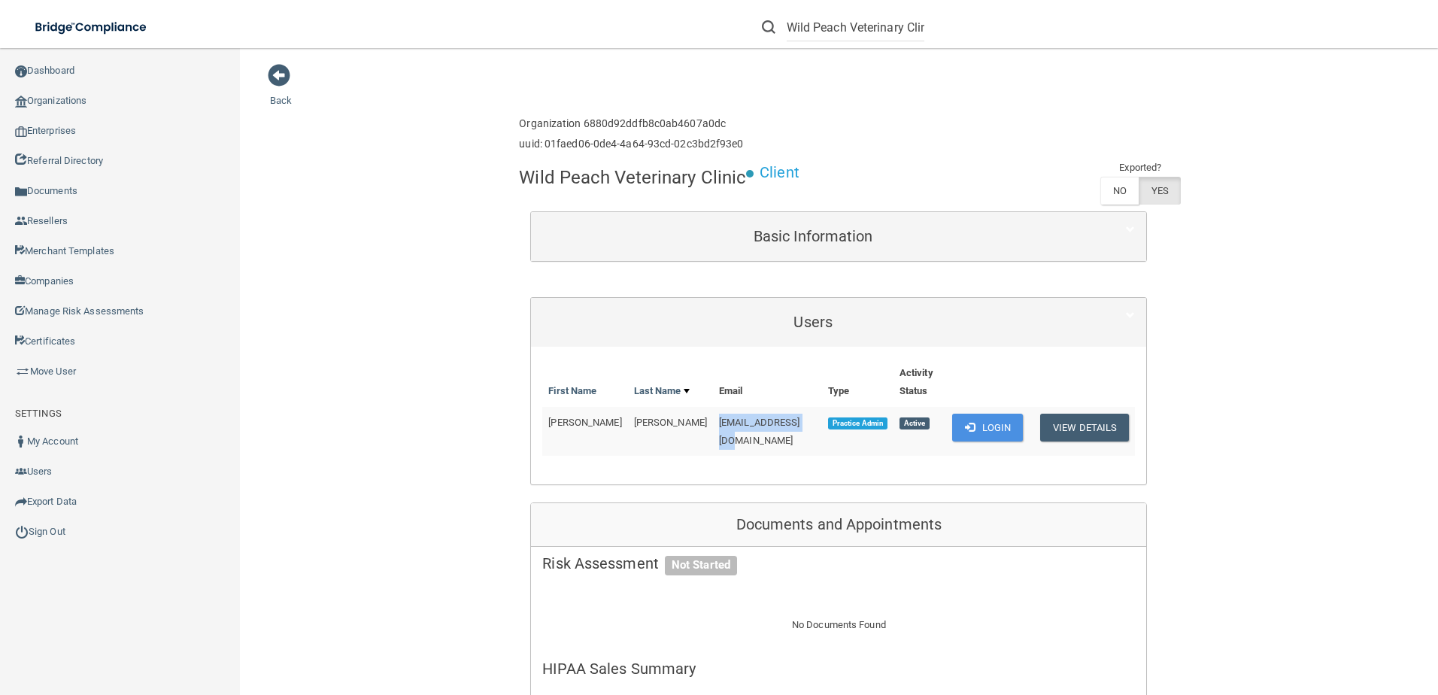
drag, startPoint x: 665, startPoint y: 404, endPoint x: 772, endPoint y: 412, distance: 107.1
click at [772, 412] on tr "Aimee McBride wpvc2018@gmail.com Practice Admin Active Login View Details" at bounding box center [838, 431] width 593 height 49
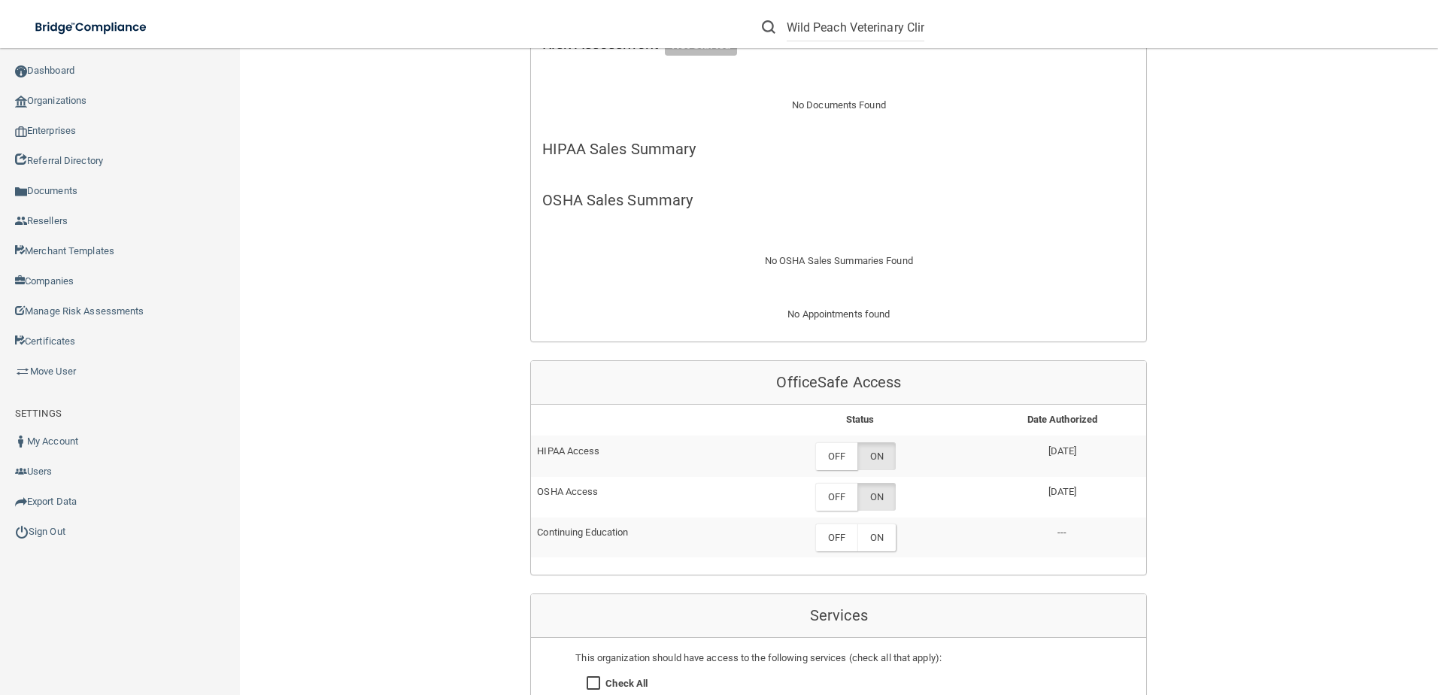
scroll to position [526, 0]
